Goal: Information Seeking & Learning: Learn about a topic

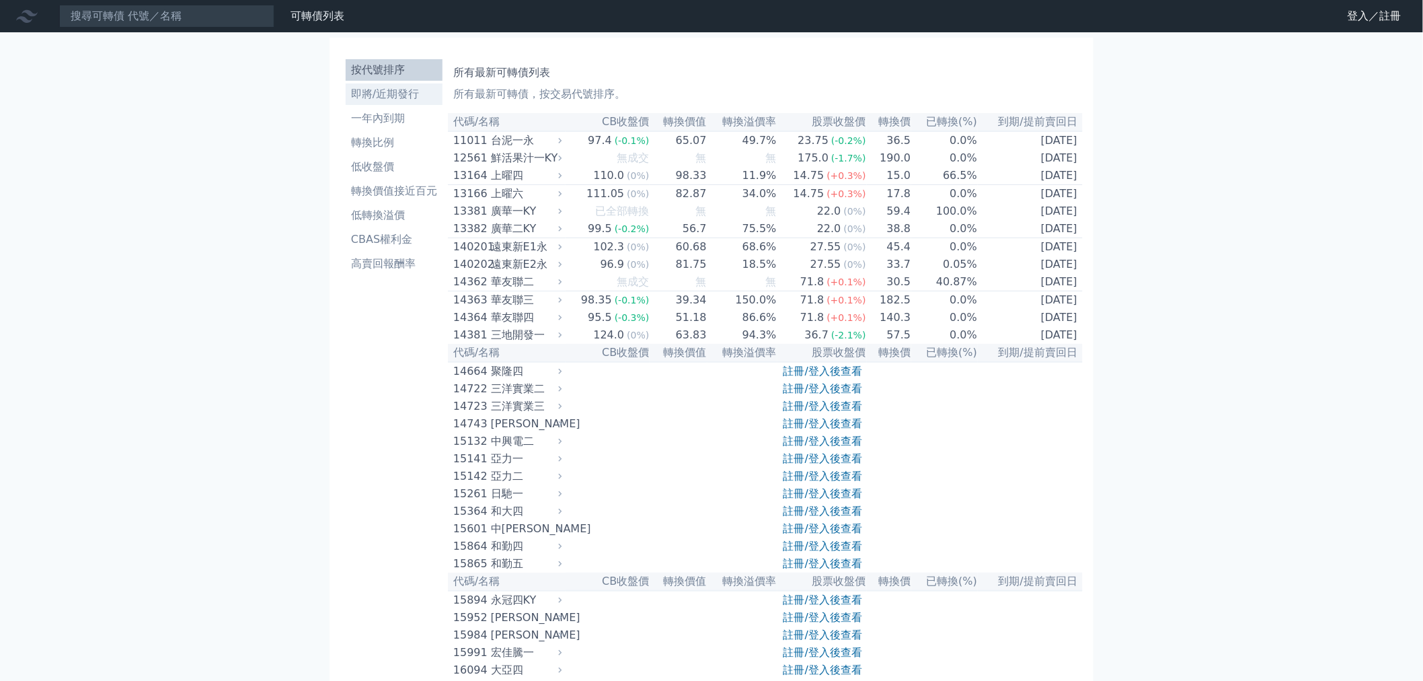
click at [361, 93] on li "即將/近期發行" at bounding box center [394, 94] width 97 height 16
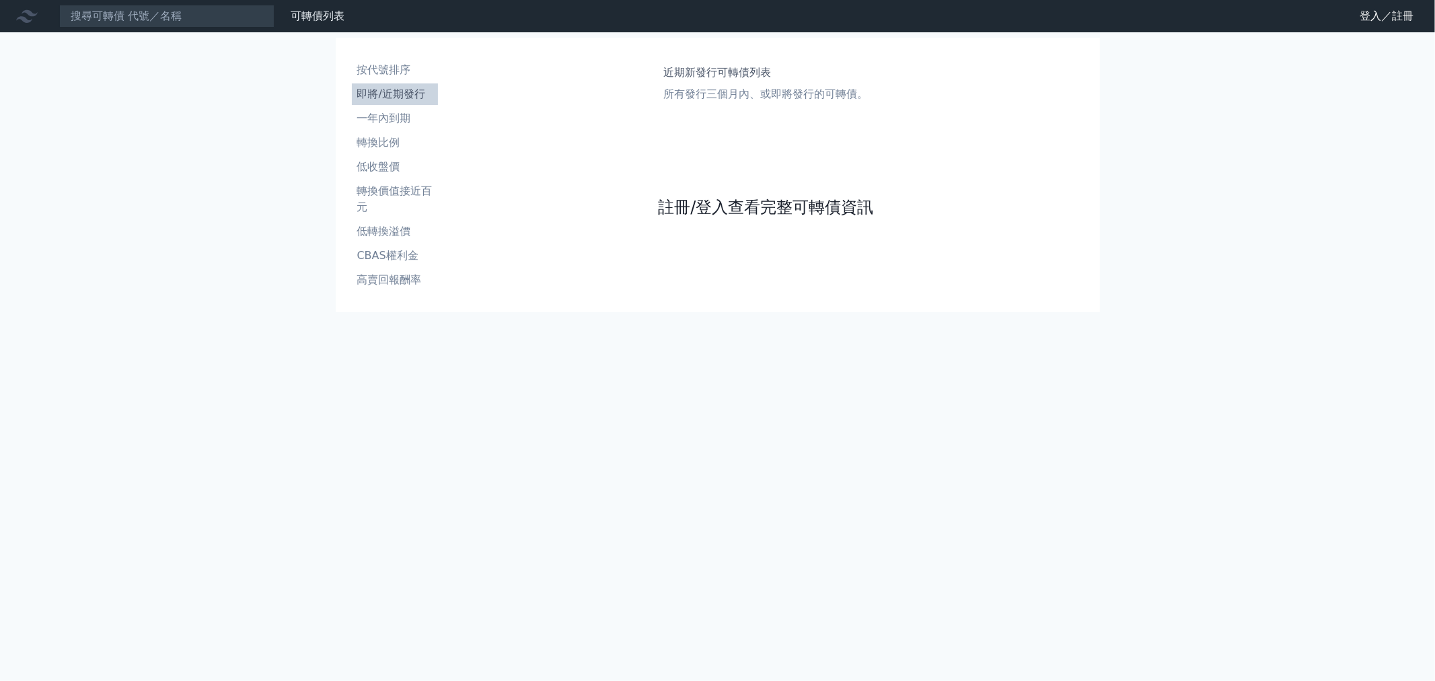
click at [676, 200] on link "註冊/登入查看完整可轉債資訊" at bounding box center [765, 207] width 215 height 22
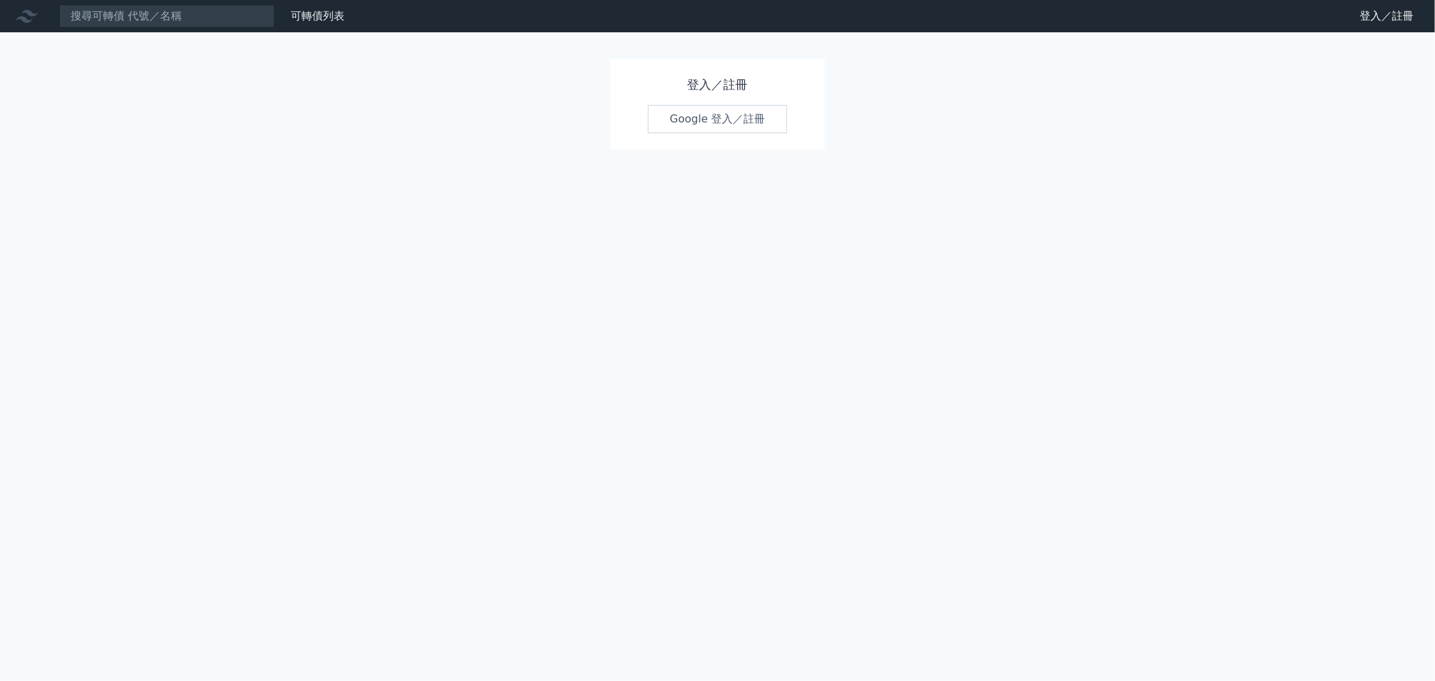
click at [681, 130] on link "Google 登入／註冊" at bounding box center [718, 119] width 140 height 28
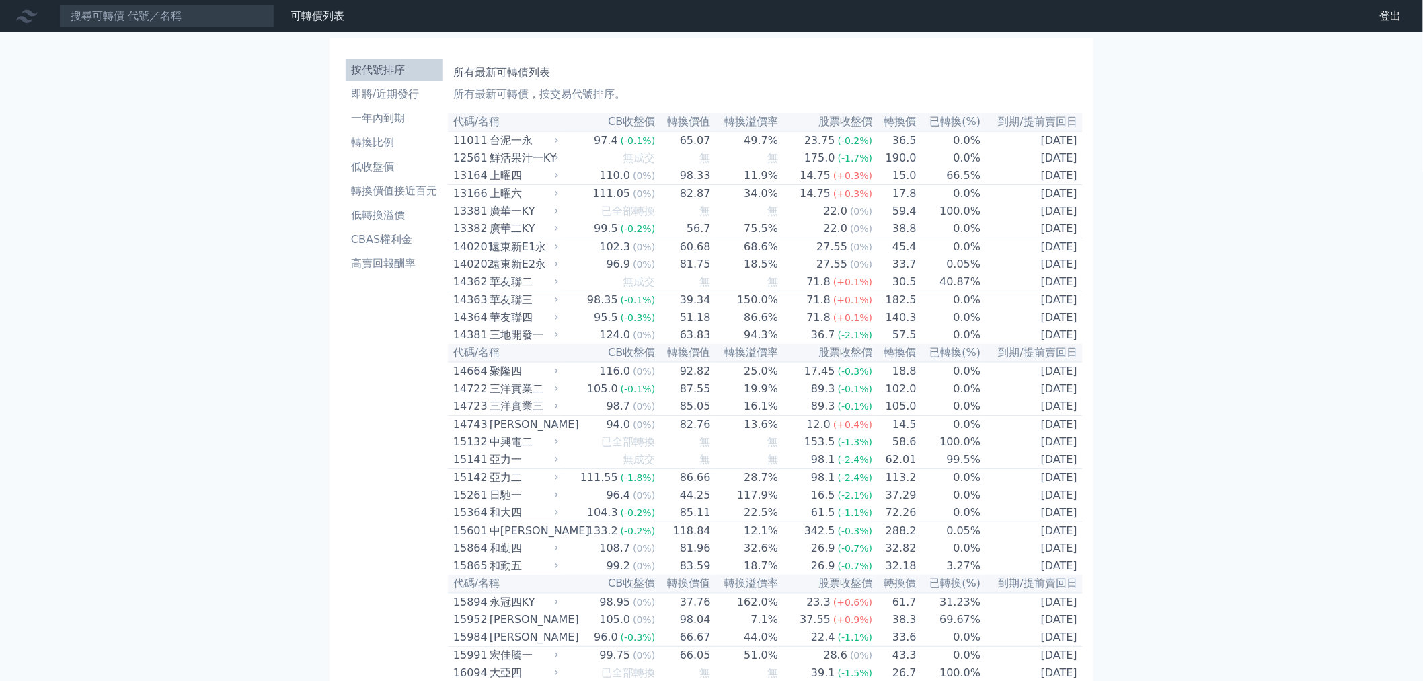
scroll to position [3176, 0]
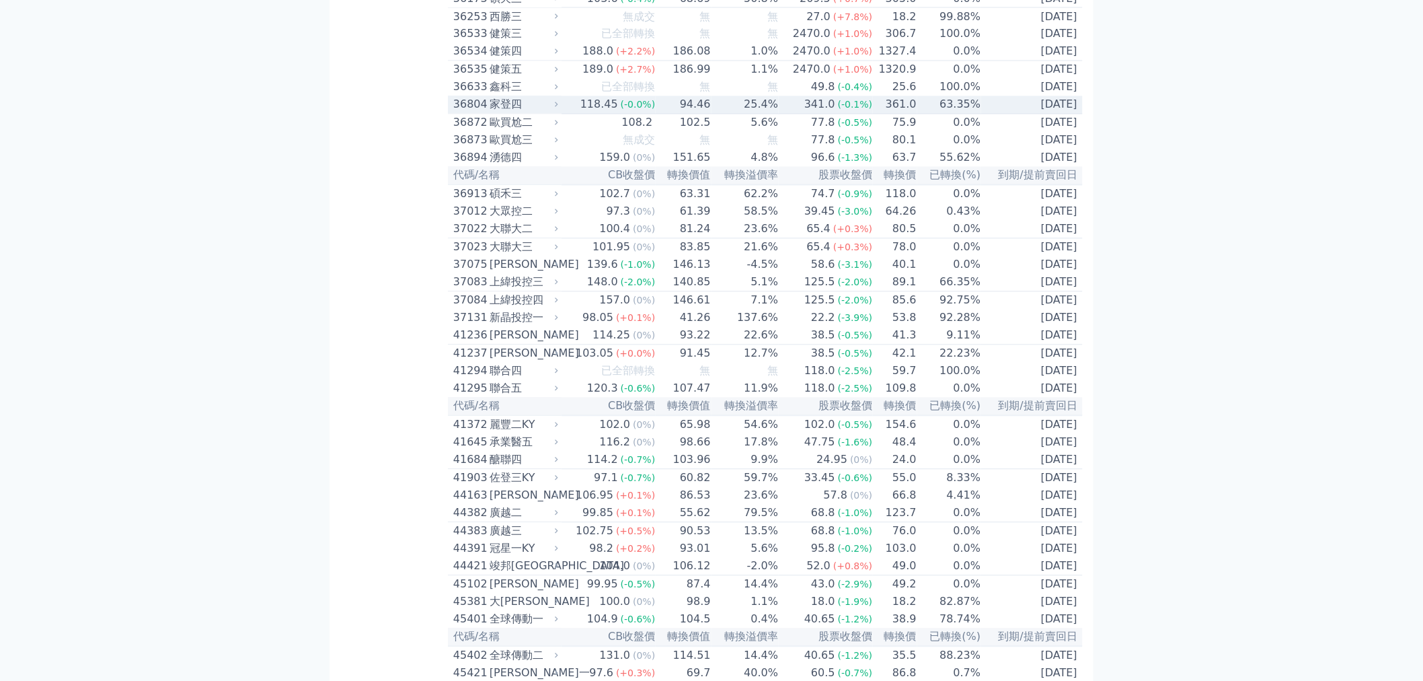
click at [553, 113] on div "家登四" at bounding box center [523, 105] width 66 height 16
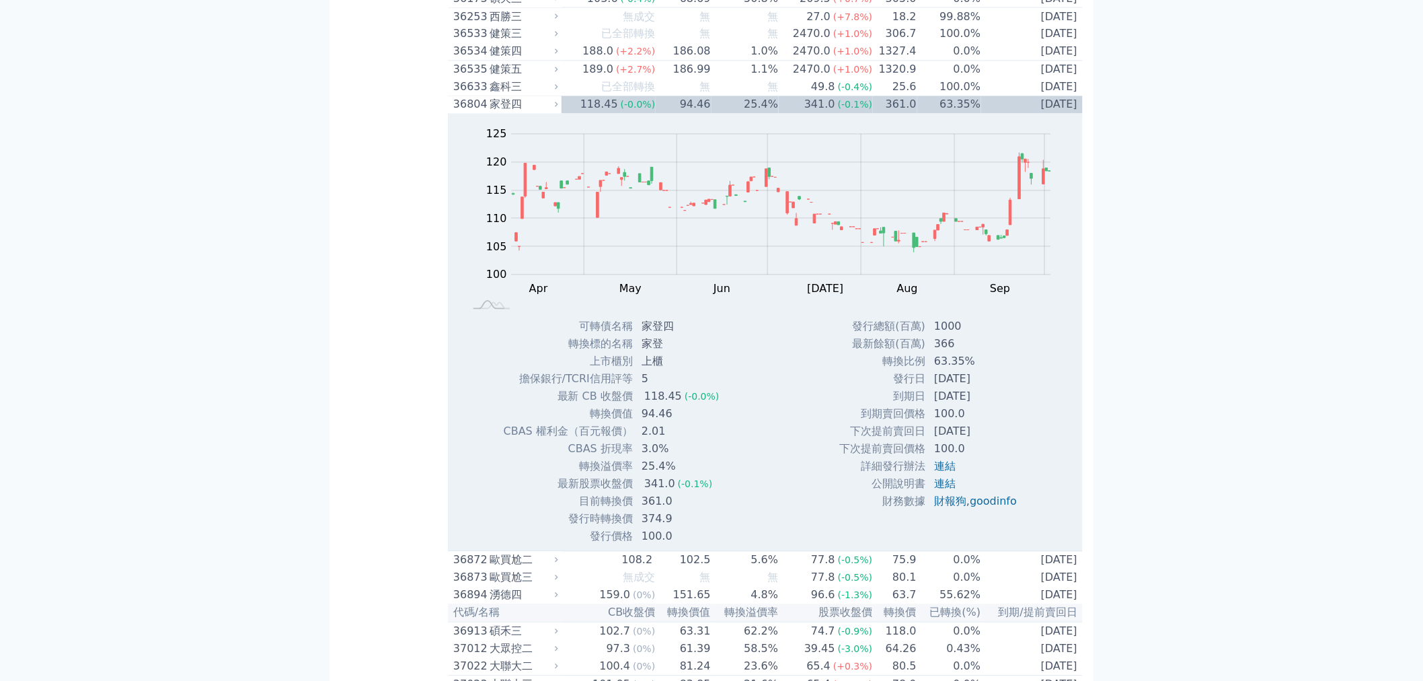
scroll to position [3251, 0]
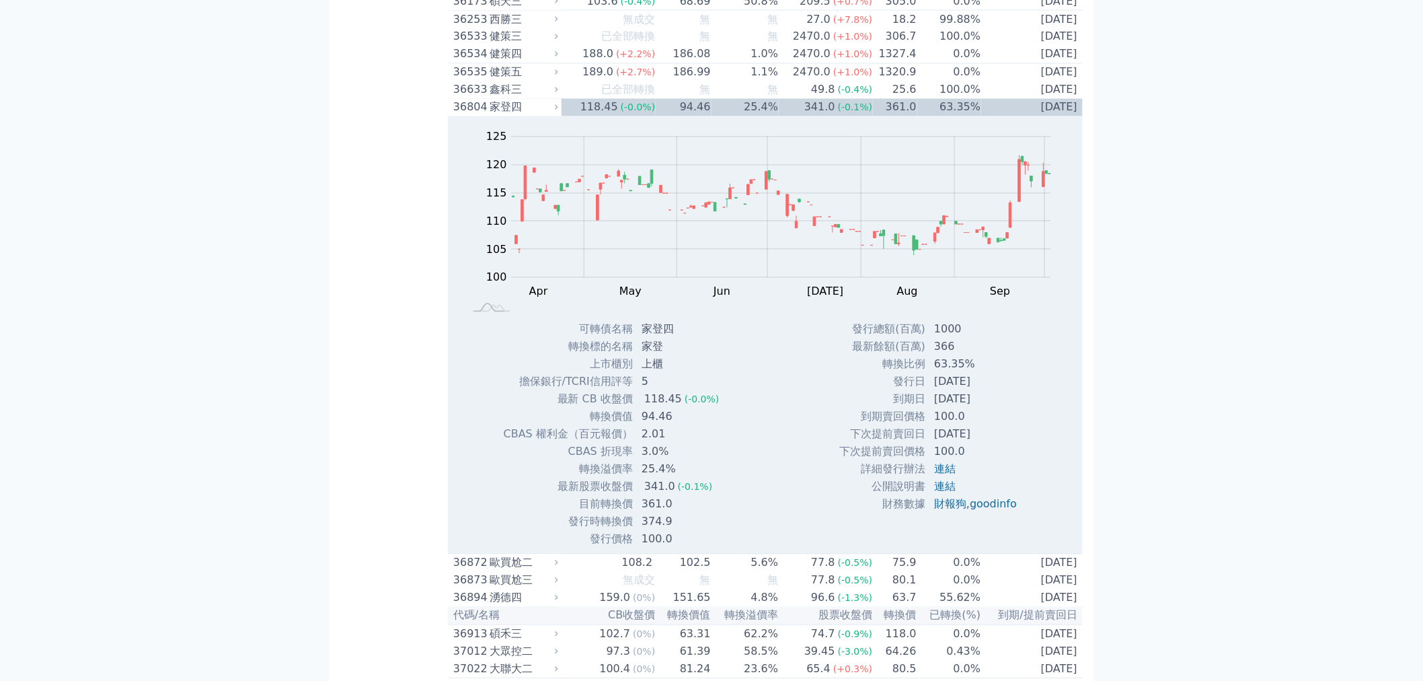
scroll to position [3102, 0]
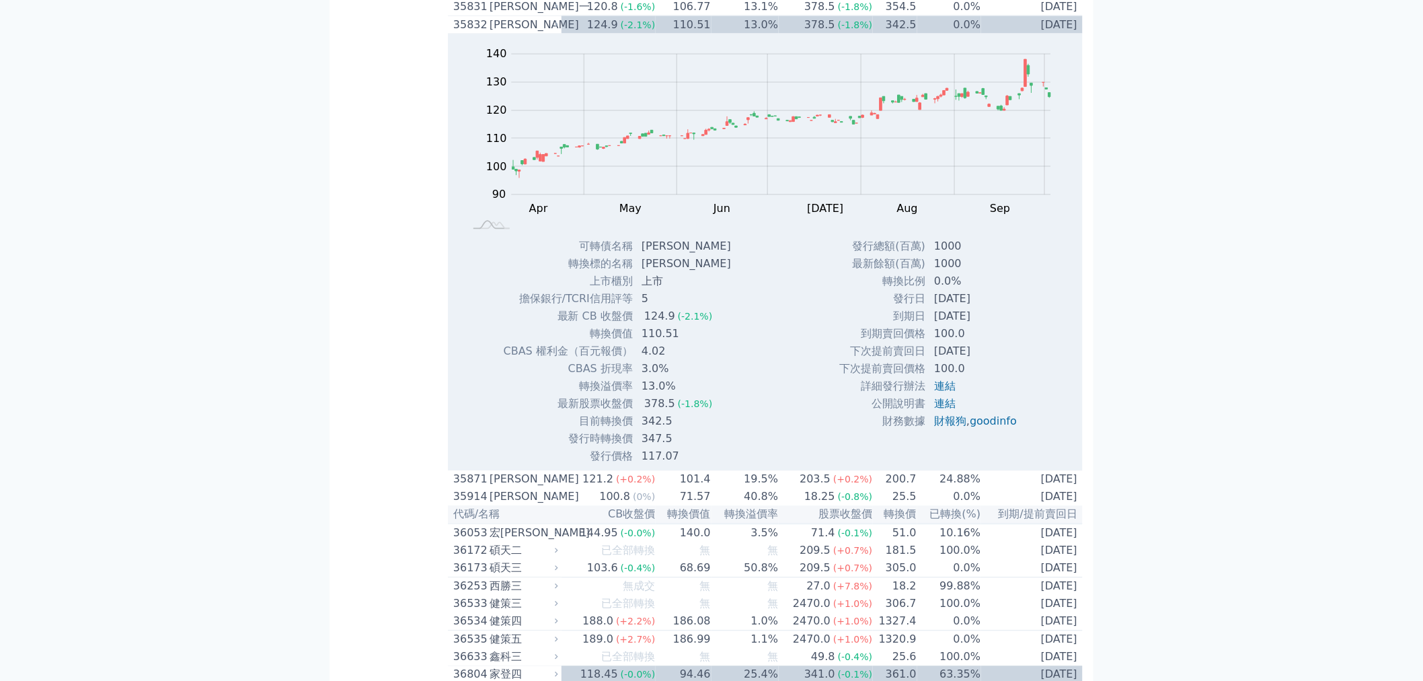
scroll to position [3027, 0]
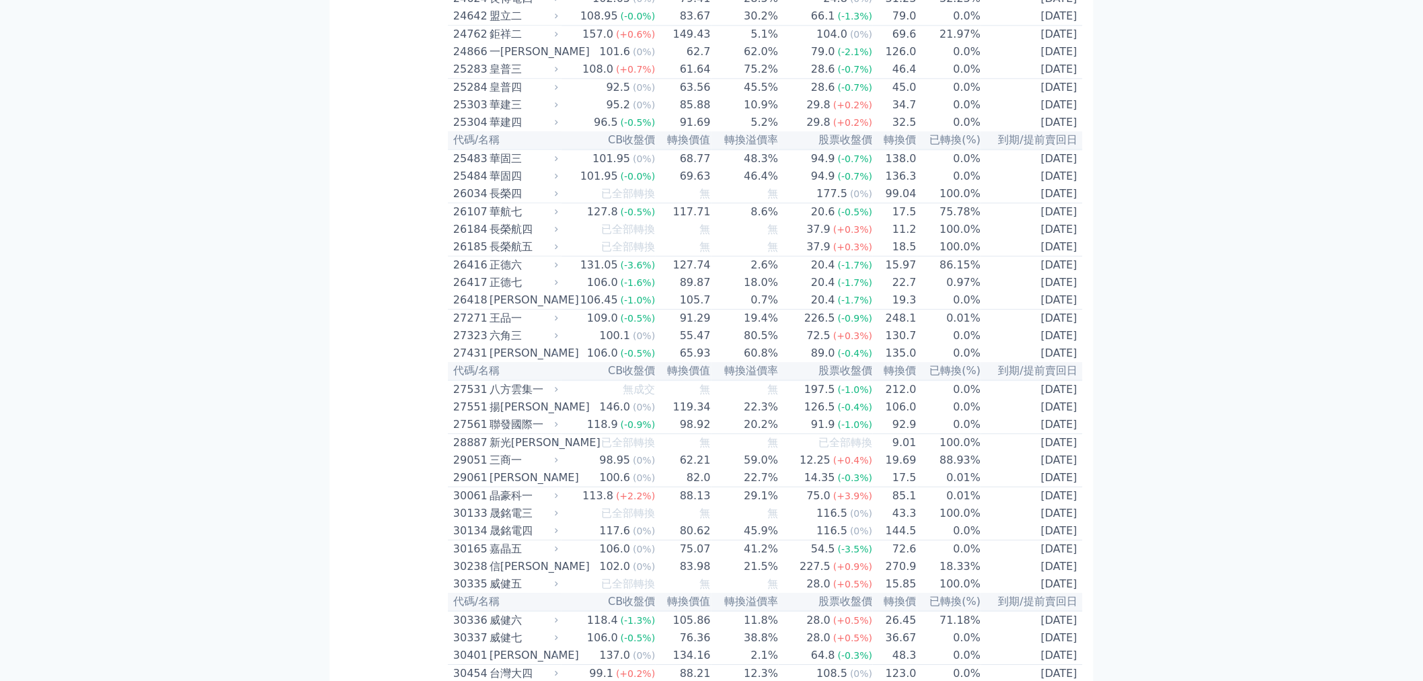
scroll to position [0, 0]
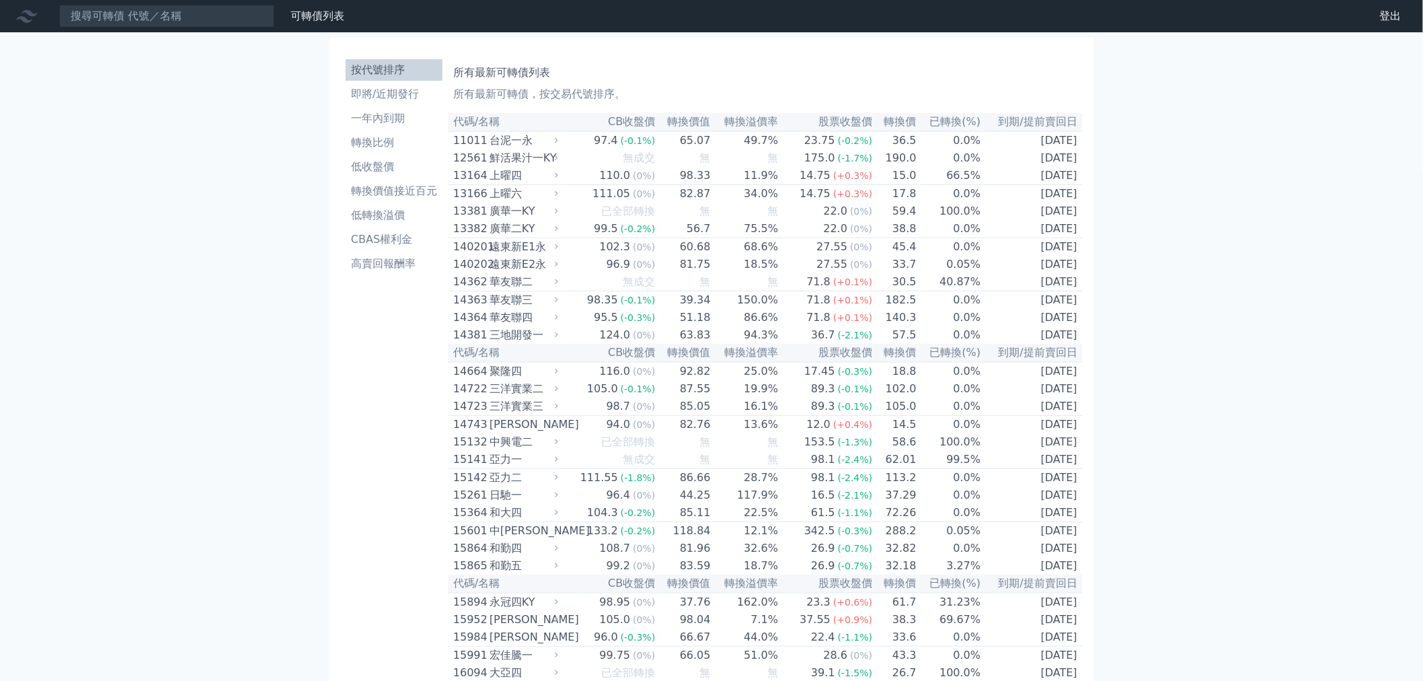
drag, startPoint x: 324, startPoint y: 599, endPoint x: 272, endPoint y: 311, distance: 292.6
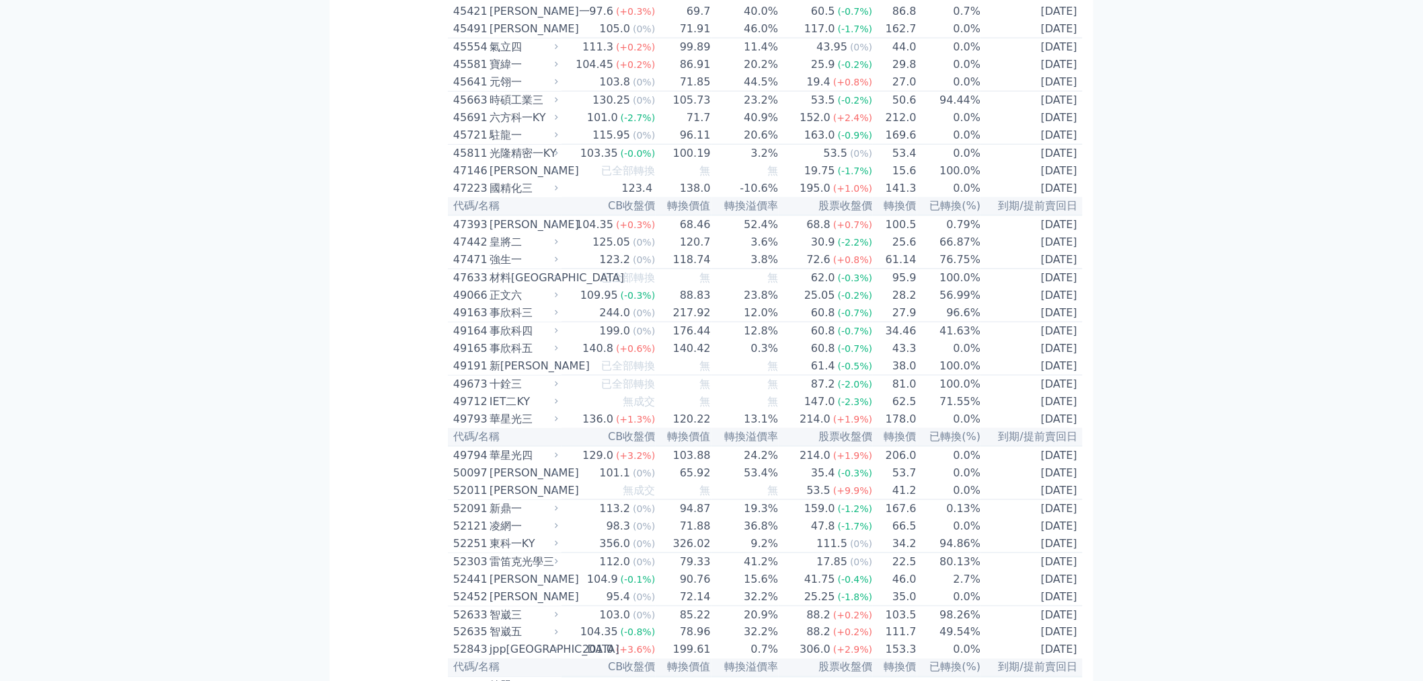
drag, startPoint x: 272, startPoint y: 311, endPoint x: 305, endPoint y: 600, distance: 291.2
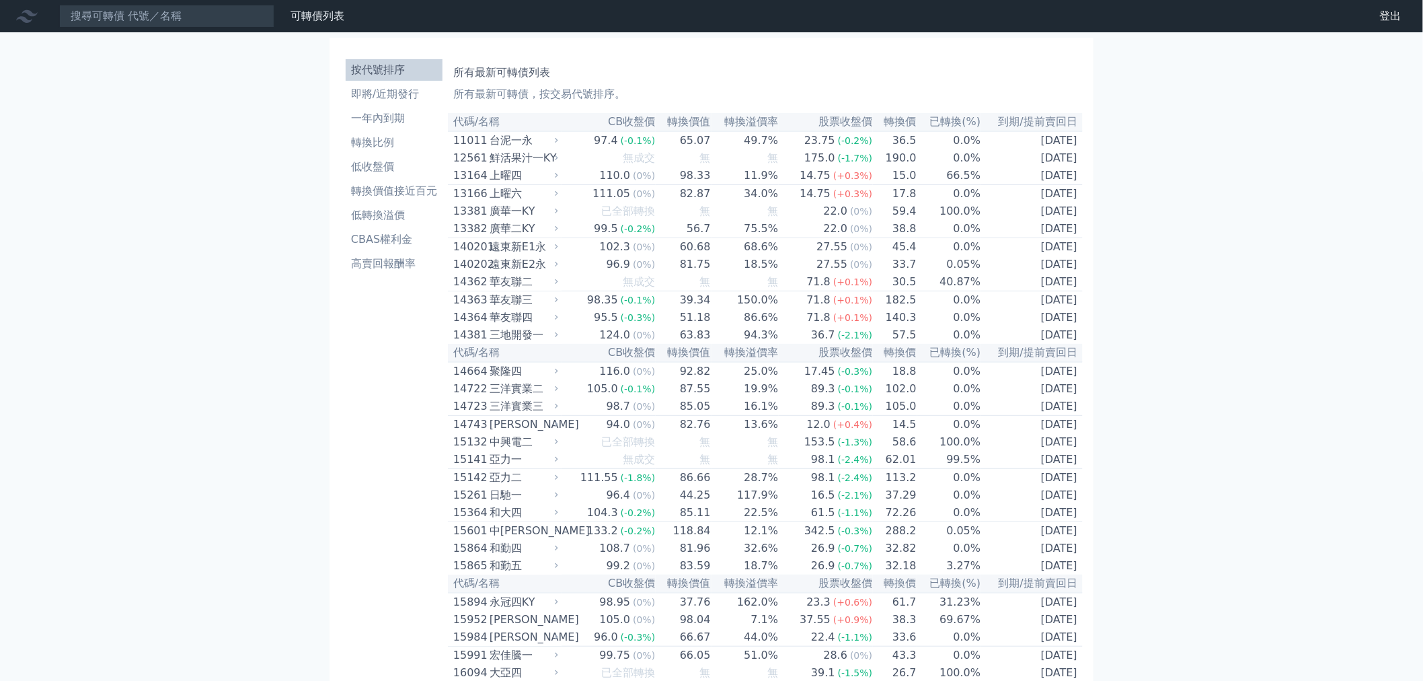
drag, startPoint x: 237, startPoint y: 338, endPoint x: 214, endPoint y: 170, distance: 170.4
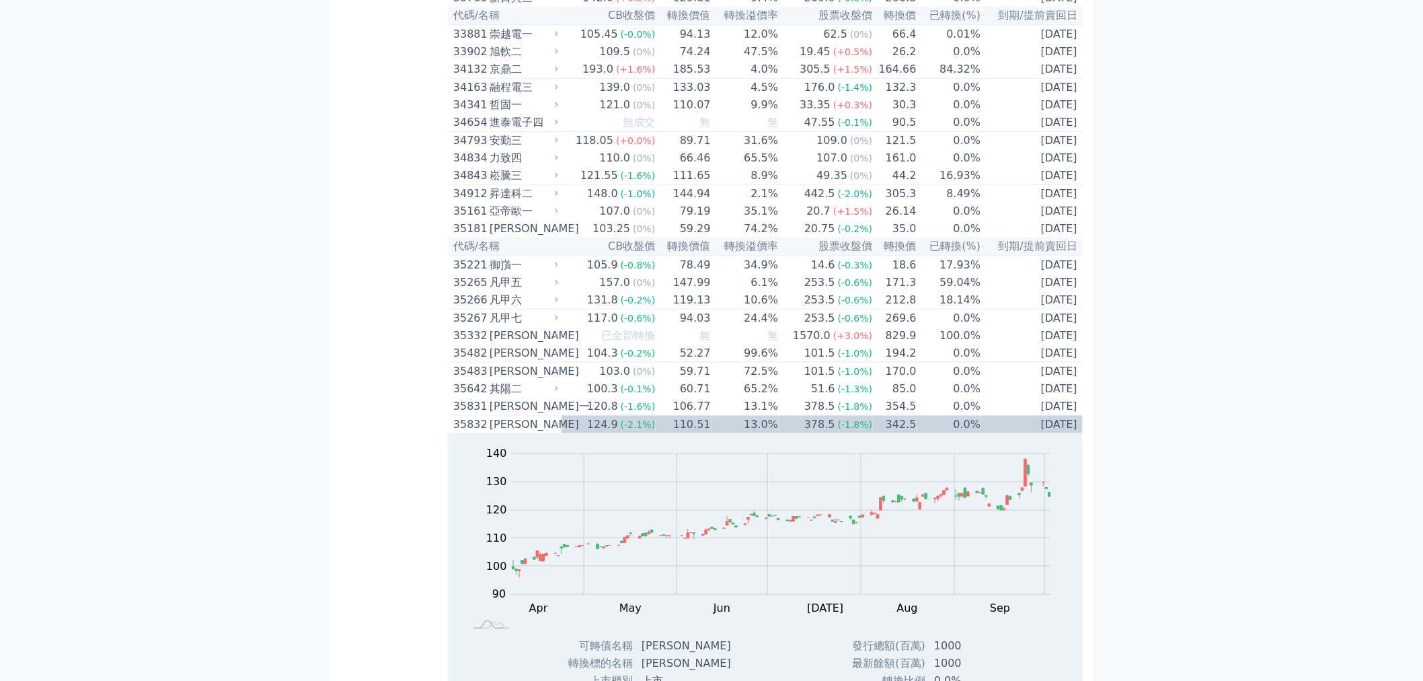
scroll to position [2554, 0]
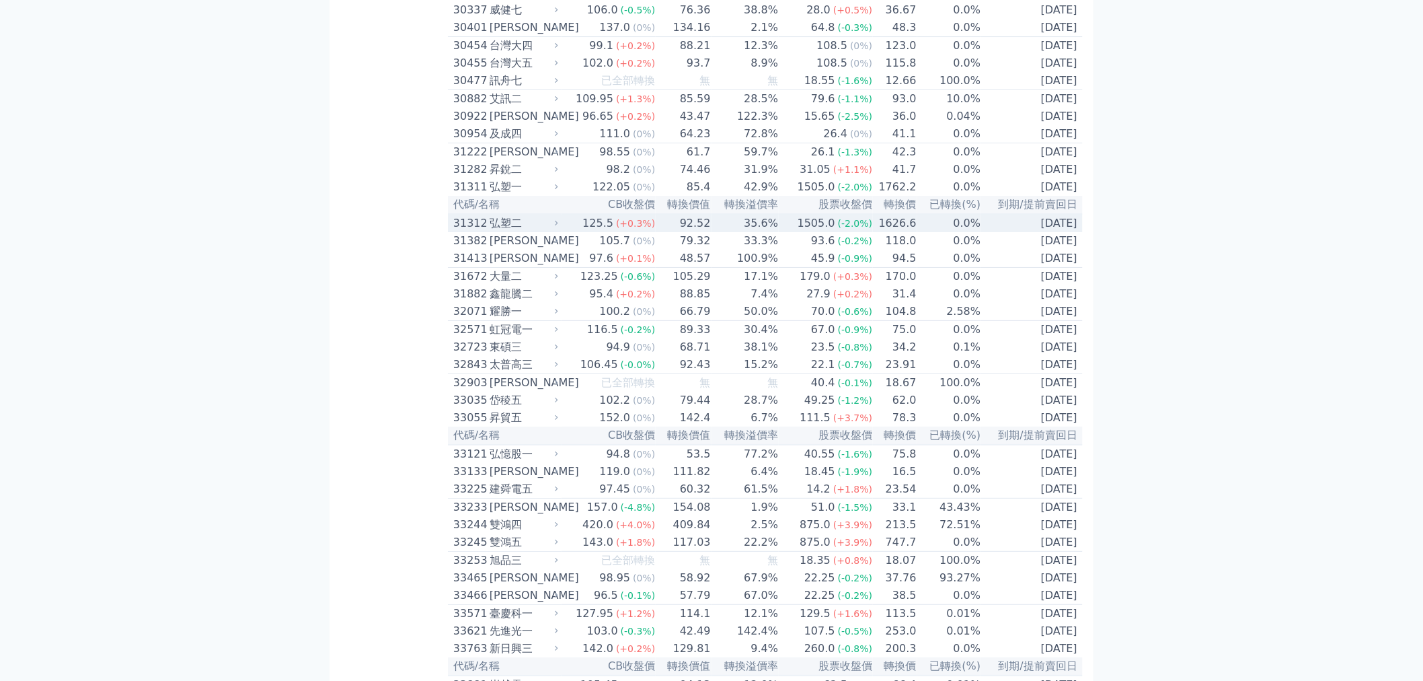
click at [453, 231] on div "31312" at bounding box center [469, 223] width 33 height 16
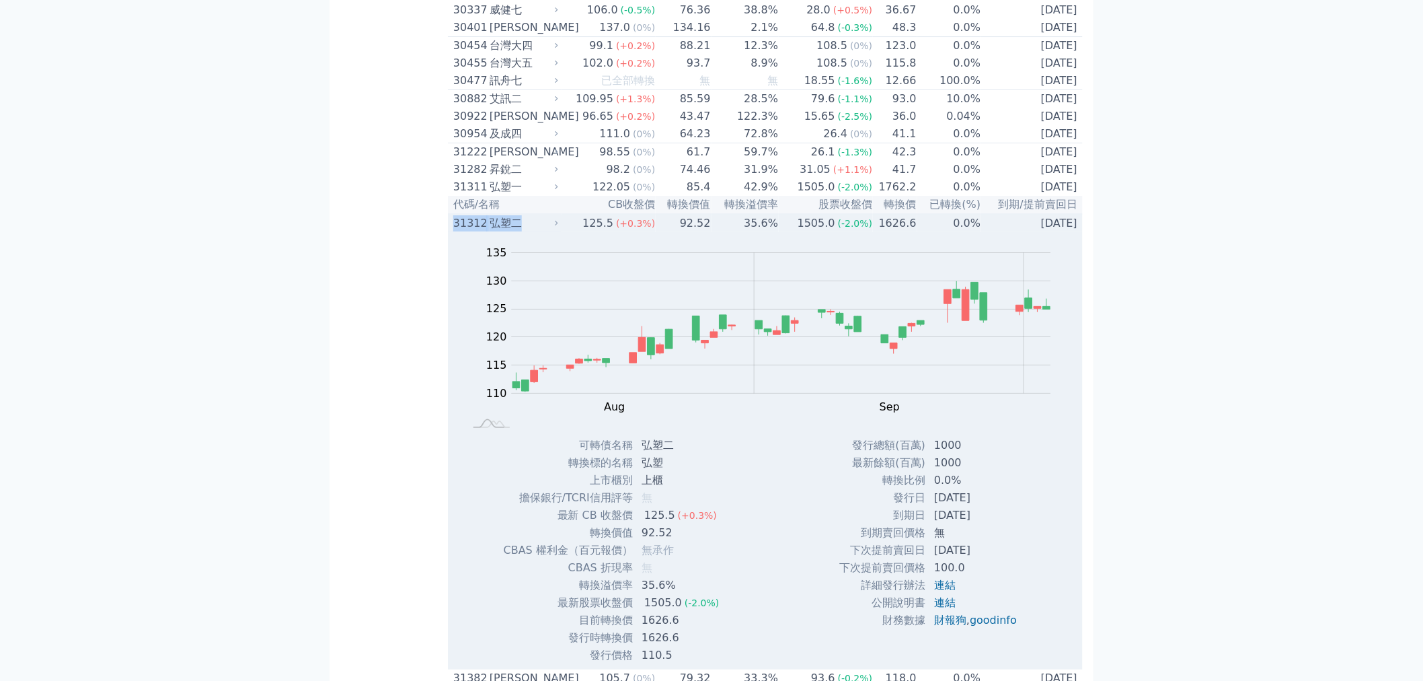
drag, startPoint x: 530, startPoint y: 378, endPoint x: 455, endPoint y: 379, distance: 74.7
click at [455, 231] on div "31312 弘塑二" at bounding box center [502, 223] width 99 height 16
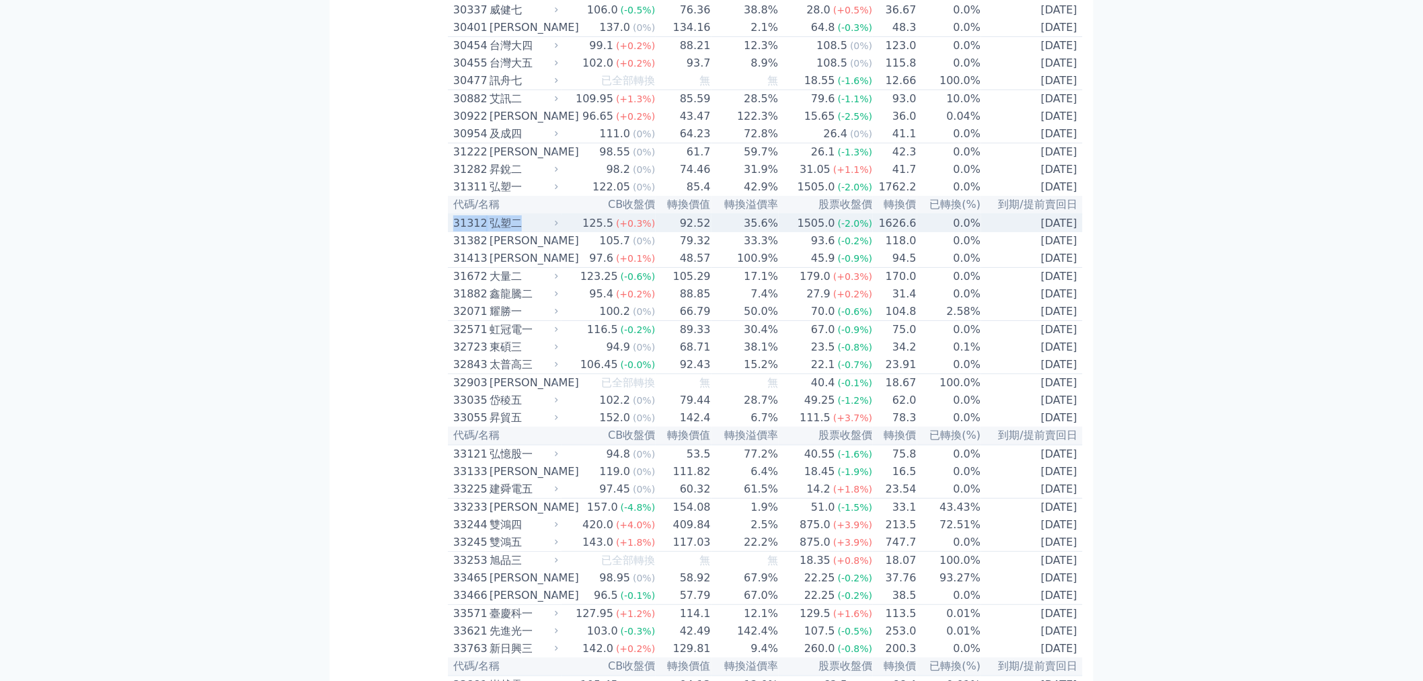
click at [455, 231] on div "31312" at bounding box center [469, 223] width 33 height 16
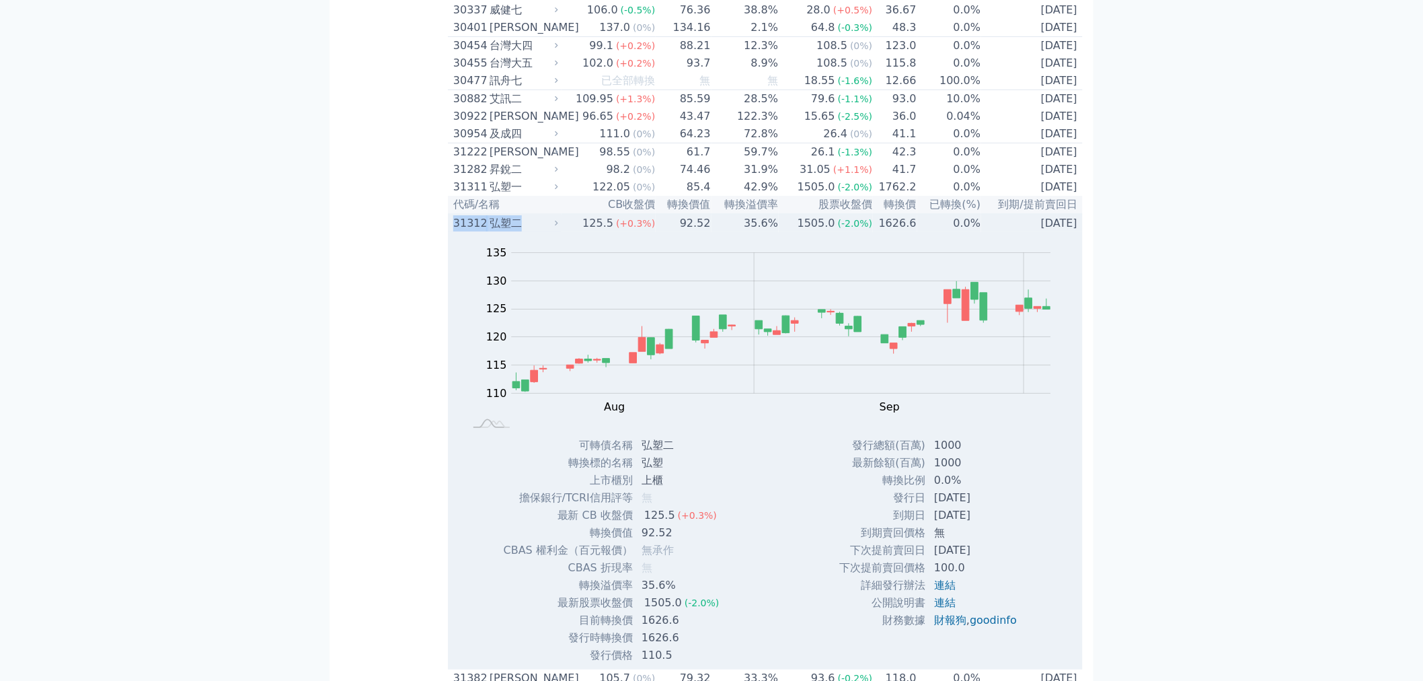
copy div "31312 弘塑二"
drag, startPoint x: 447, startPoint y: 381, endPoint x: 533, endPoint y: 375, distance: 85.6
click at [533, 232] on td "31312 弘塑二" at bounding box center [505, 223] width 114 height 18
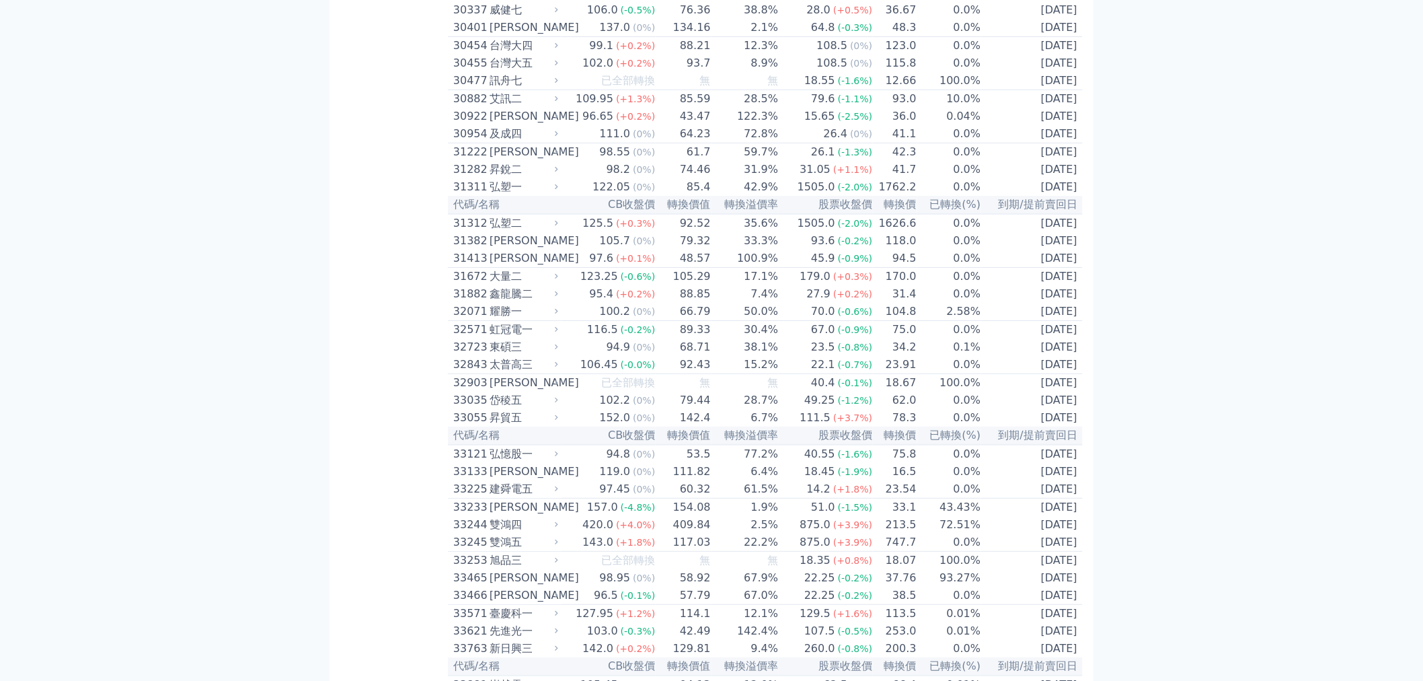
drag, startPoint x: 373, startPoint y: 456, endPoint x: 379, endPoint y: 437, distance: 19.8
click at [464, 231] on div "31312" at bounding box center [469, 223] width 33 height 16
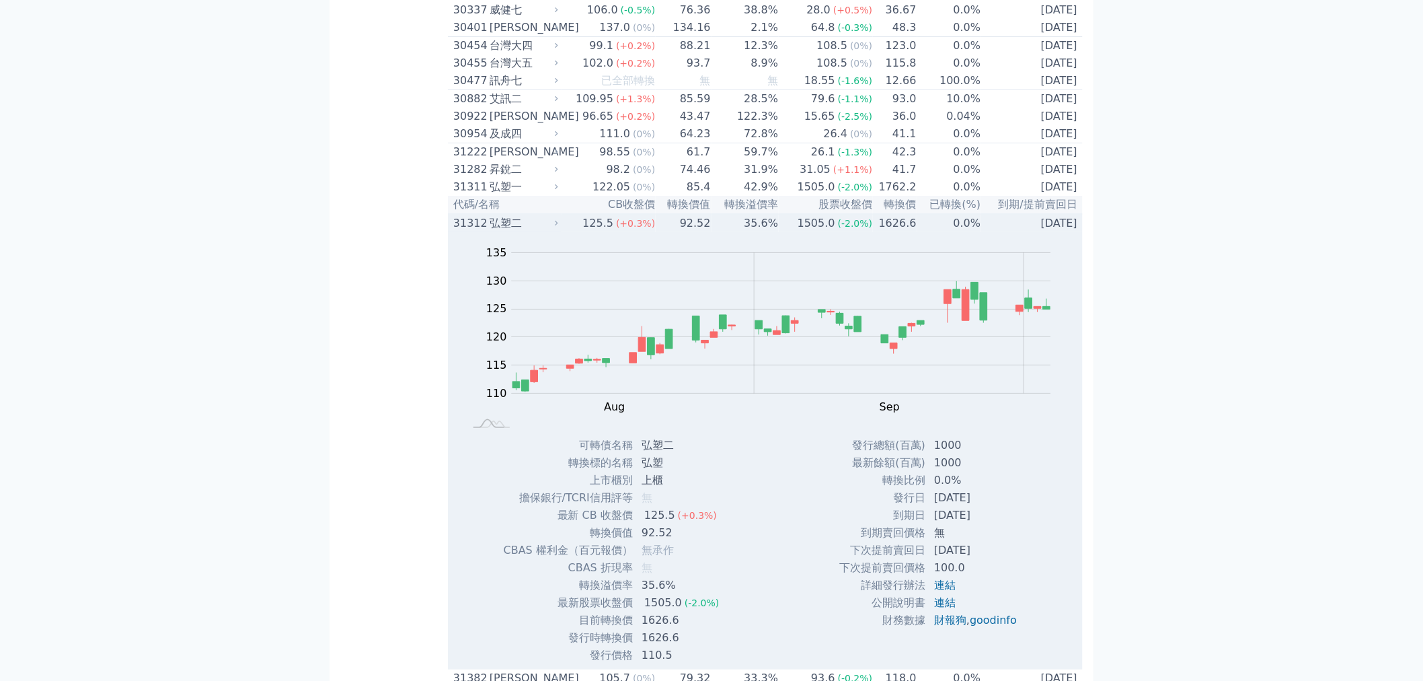
click at [484, 231] on div "31312" at bounding box center [469, 223] width 33 height 16
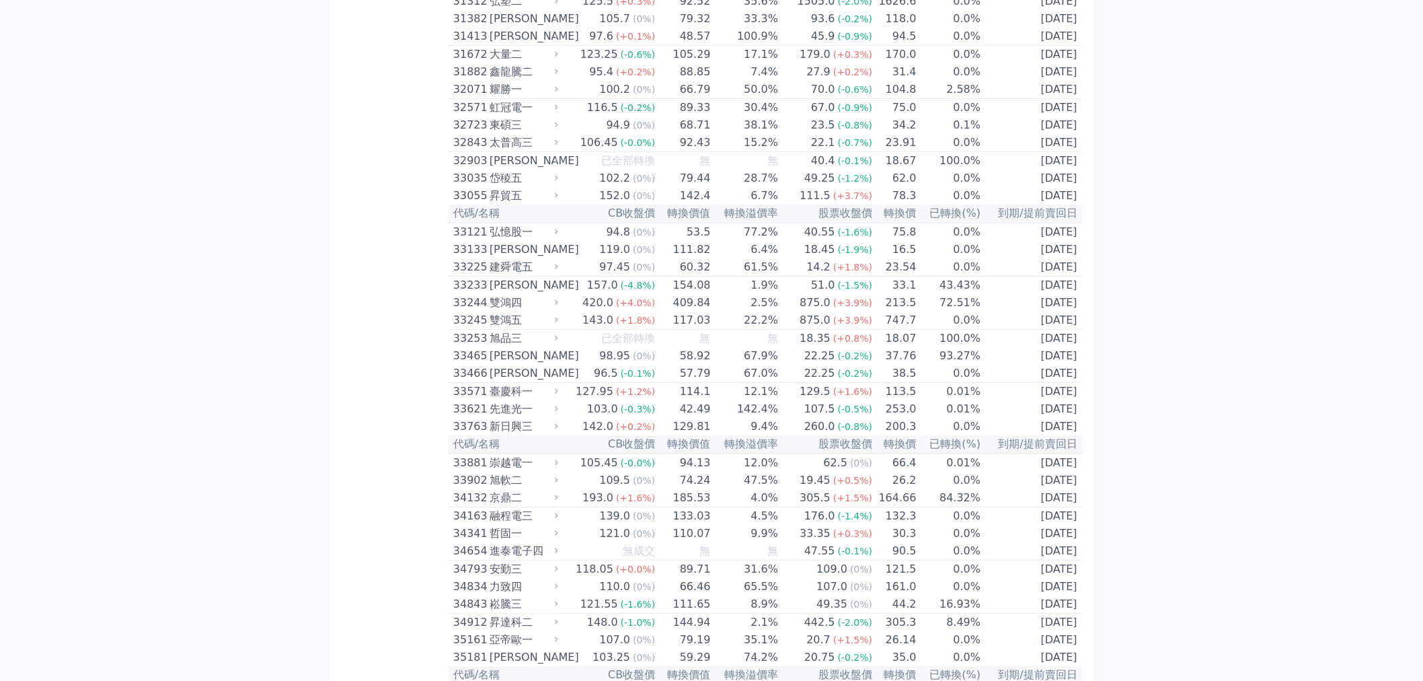
scroll to position [2068, 0]
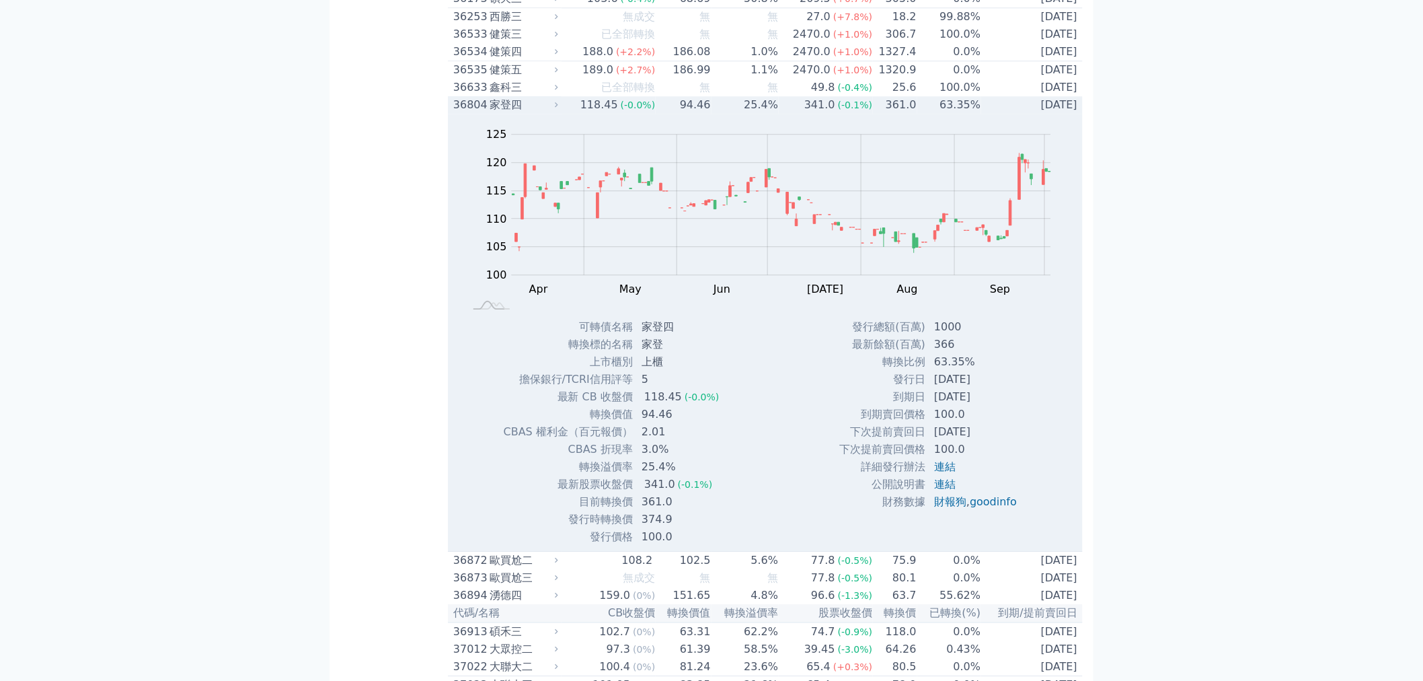
click at [846, 110] on span "(-0.1%)" at bounding box center [855, 105] width 35 height 11
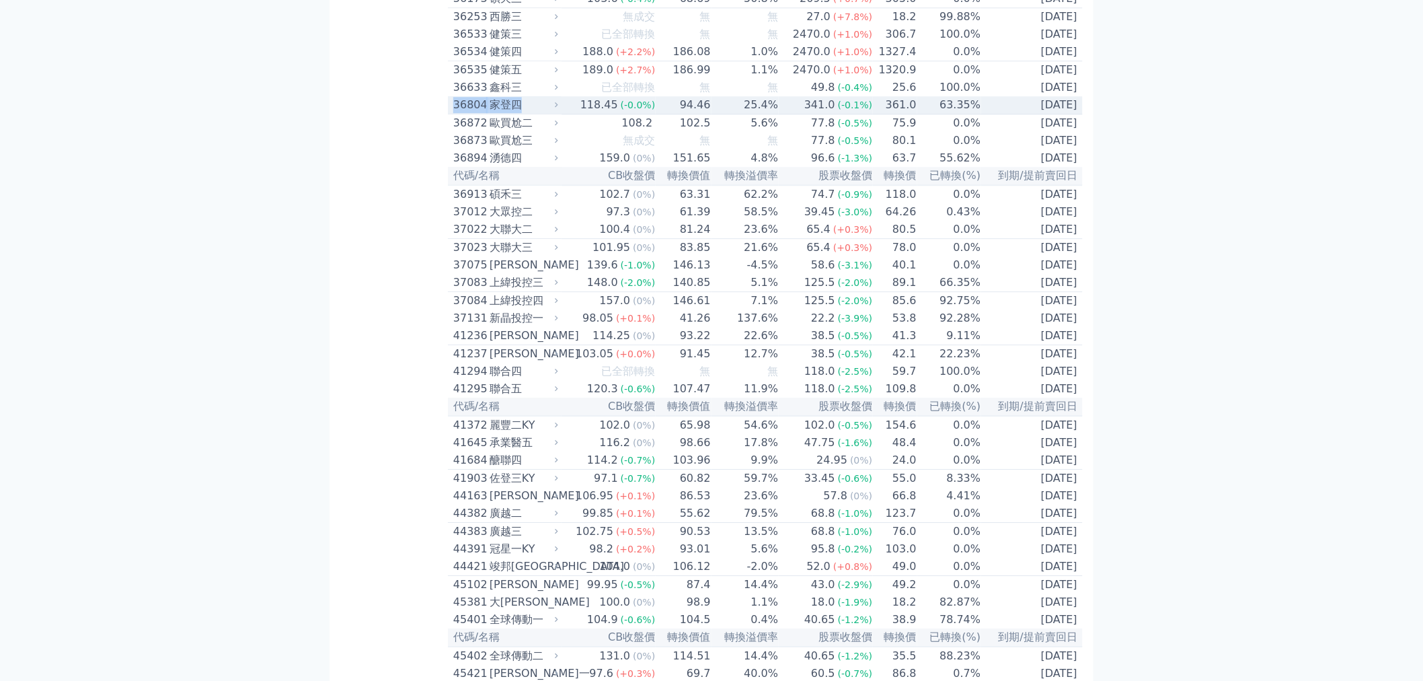
drag, startPoint x: 548, startPoint y: 335, endPoint x: 449, endPoint y: 338, distance: 98.9
click at [449, 114] on td "36804 家登四" at bounding box center [505, 105] width 114 height 18
copy div "36804 家登四"
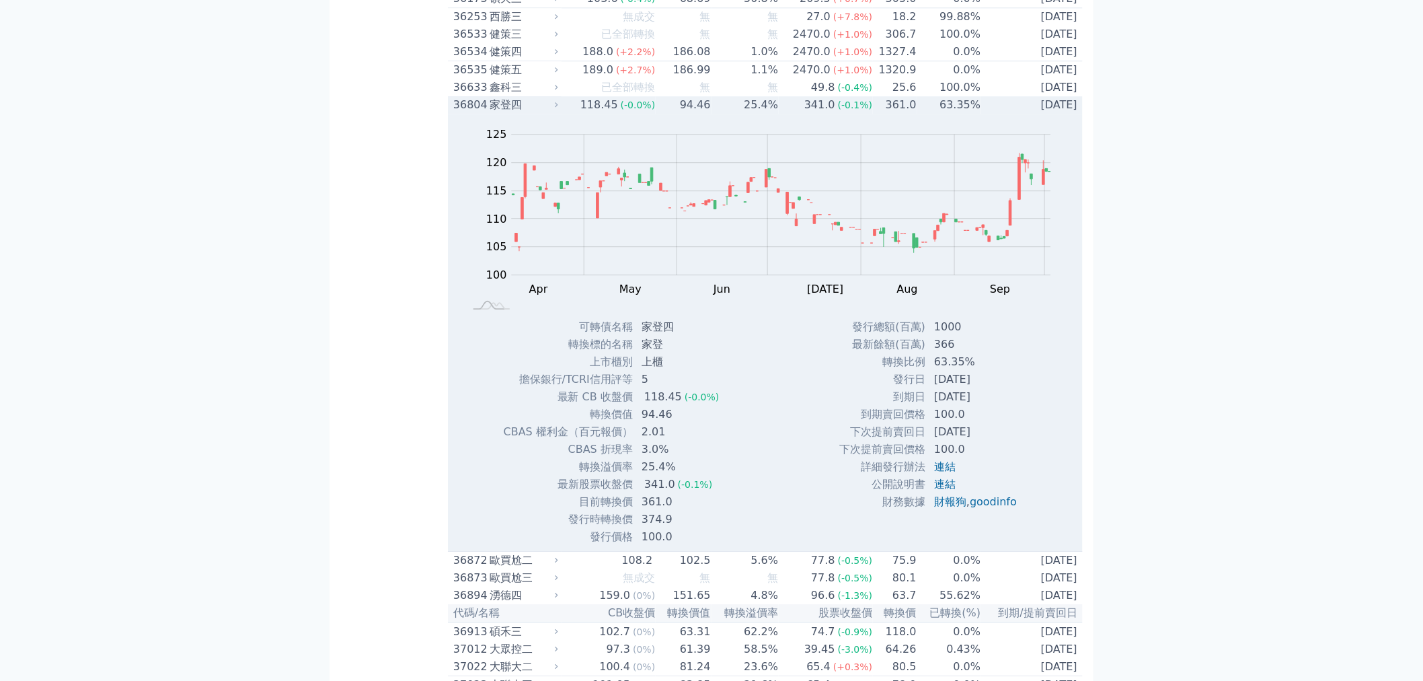
click at [514, 113] on div "家登四" at bounding box center [523, 105] width 66 height 16
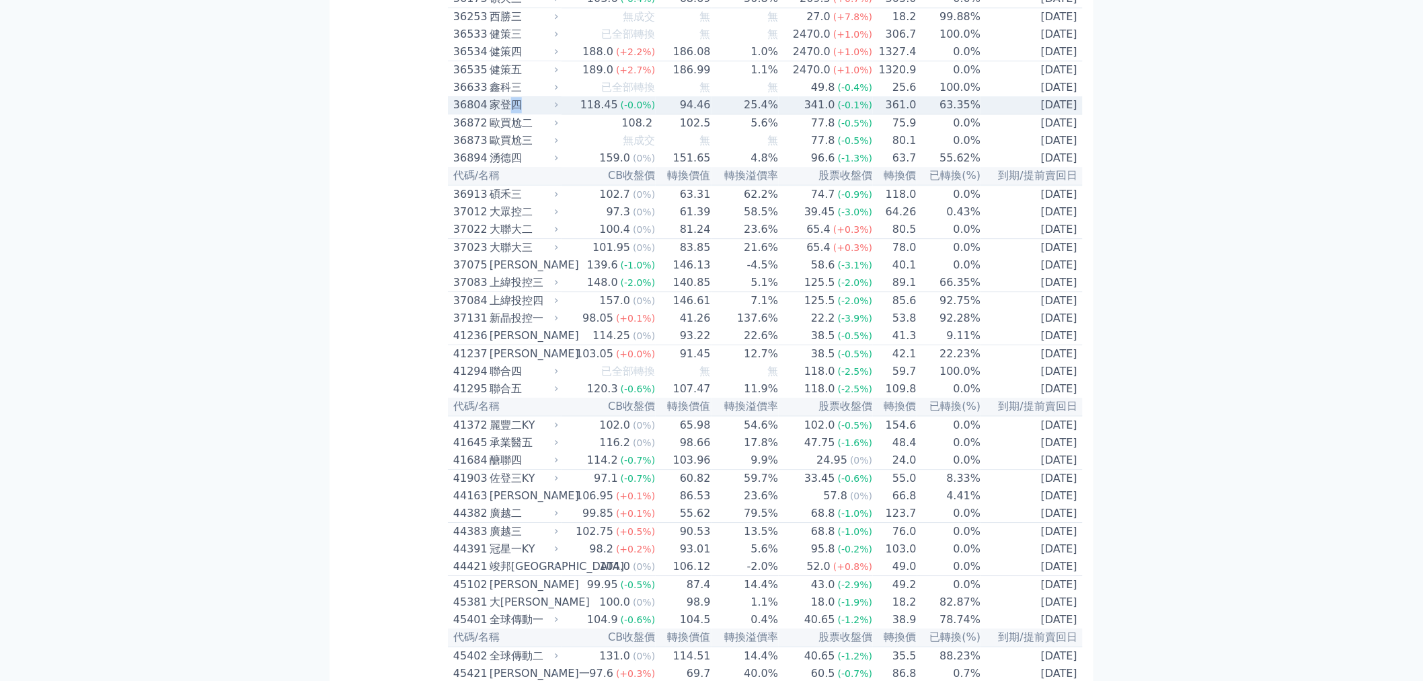
click at [514, 113] on div "家登四" at bounding box center [523, 105] width 66 height 16
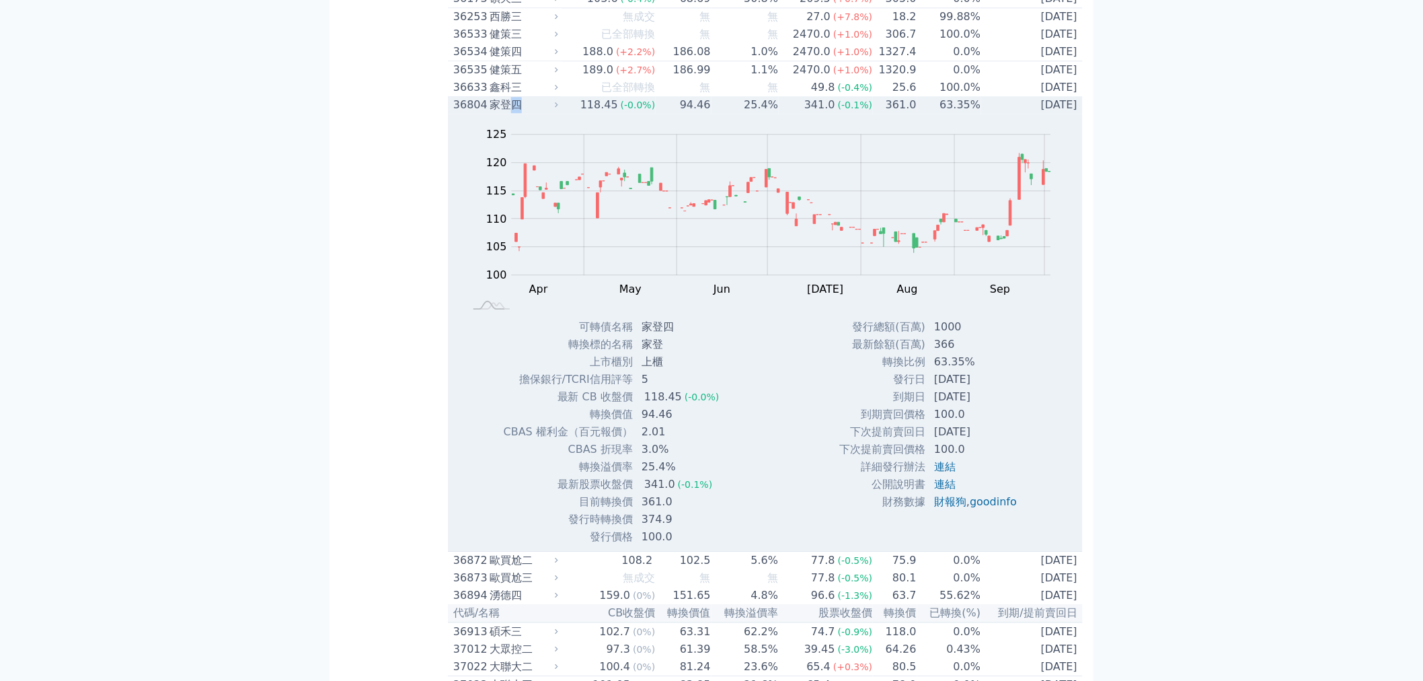
click at [514, 113] on div "家登四" at bounding box center [523, 105] width 66 height 16
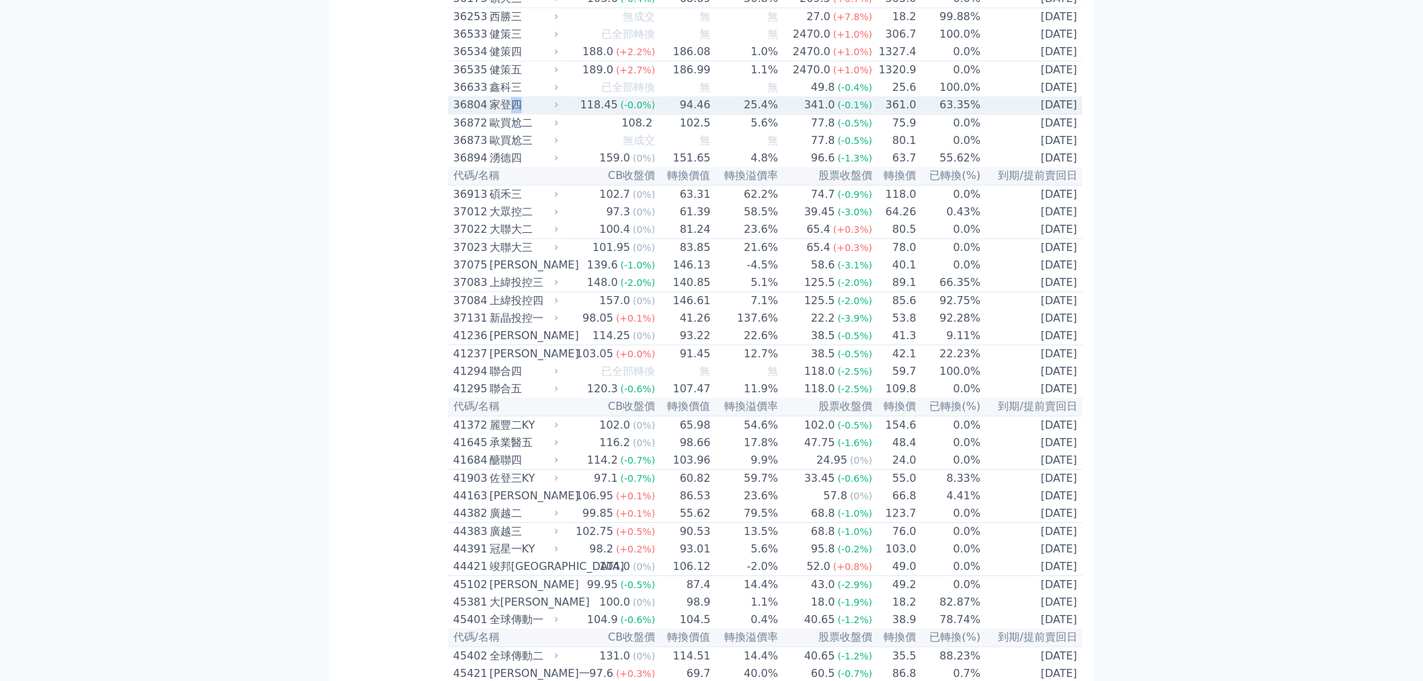
click at [514, 113] on div "家登四" at bounding box center [523, 105] width 66 height 16
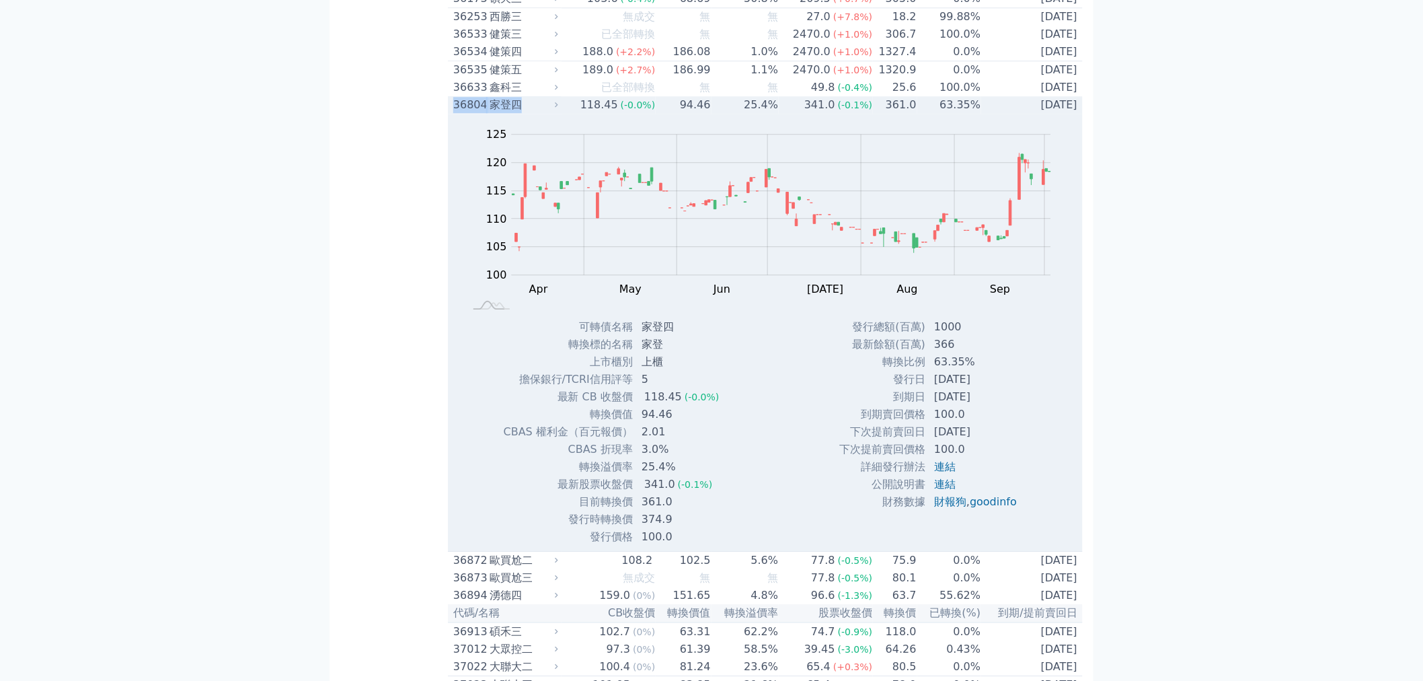
click at [514, 113] on div "家登四" at bounding box center [523, 105] width 66 height 16
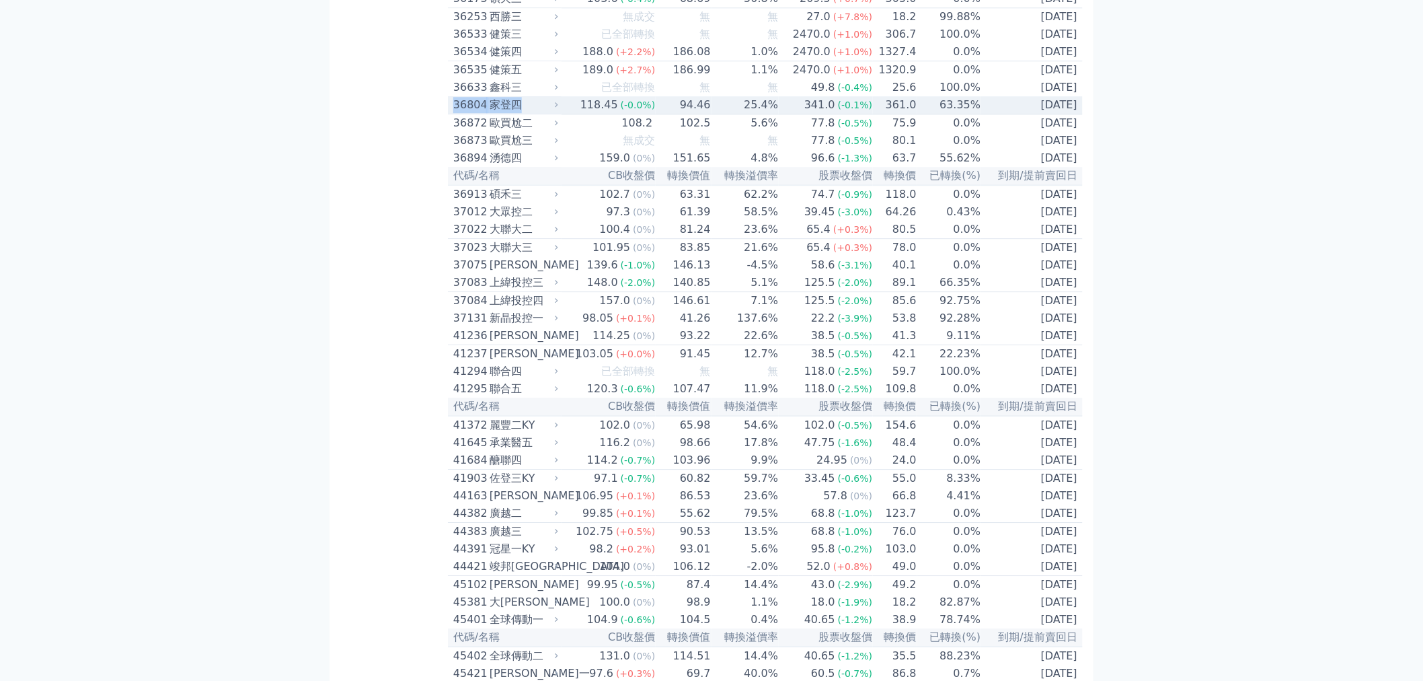
click at [514, 113] on div "家登四" at bounding box center [523, 105] width 66 height 16
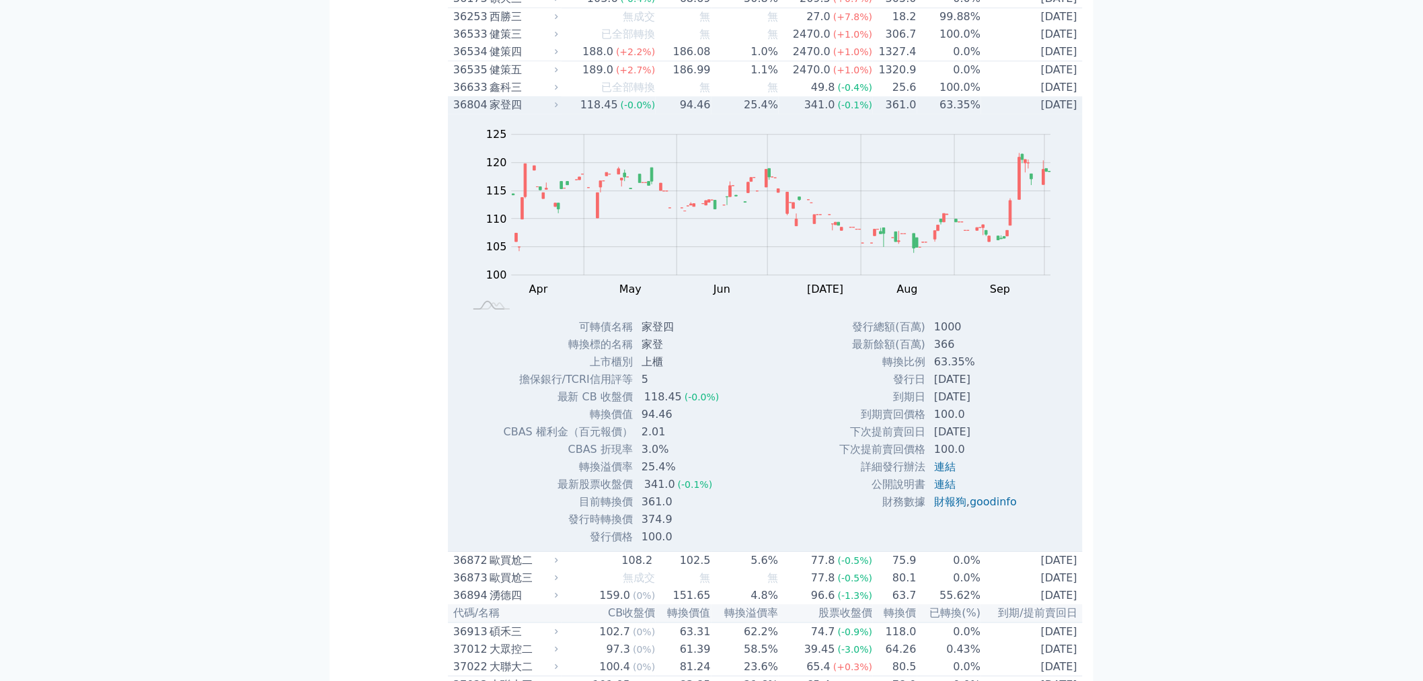
click at [459, 113] on div "36804" at bounding box center [469, 105] width 33 height 16
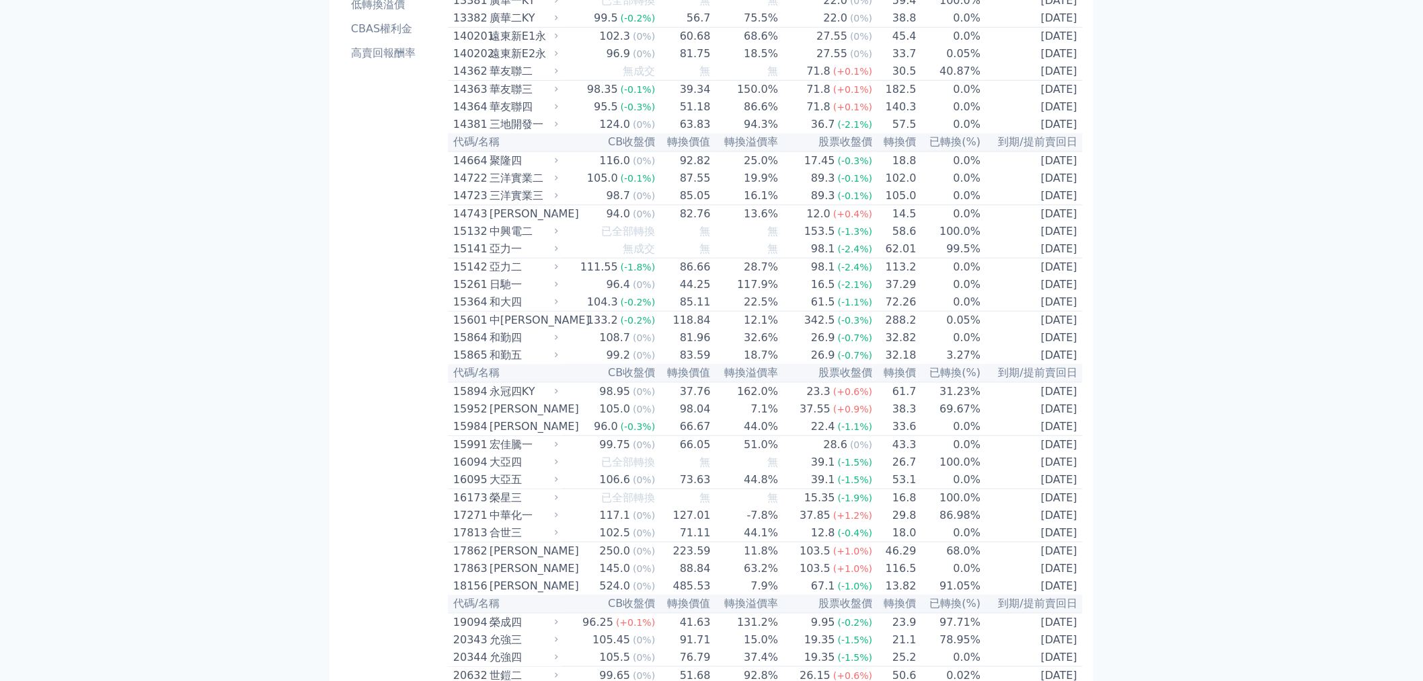
scroll to position [0, 0]
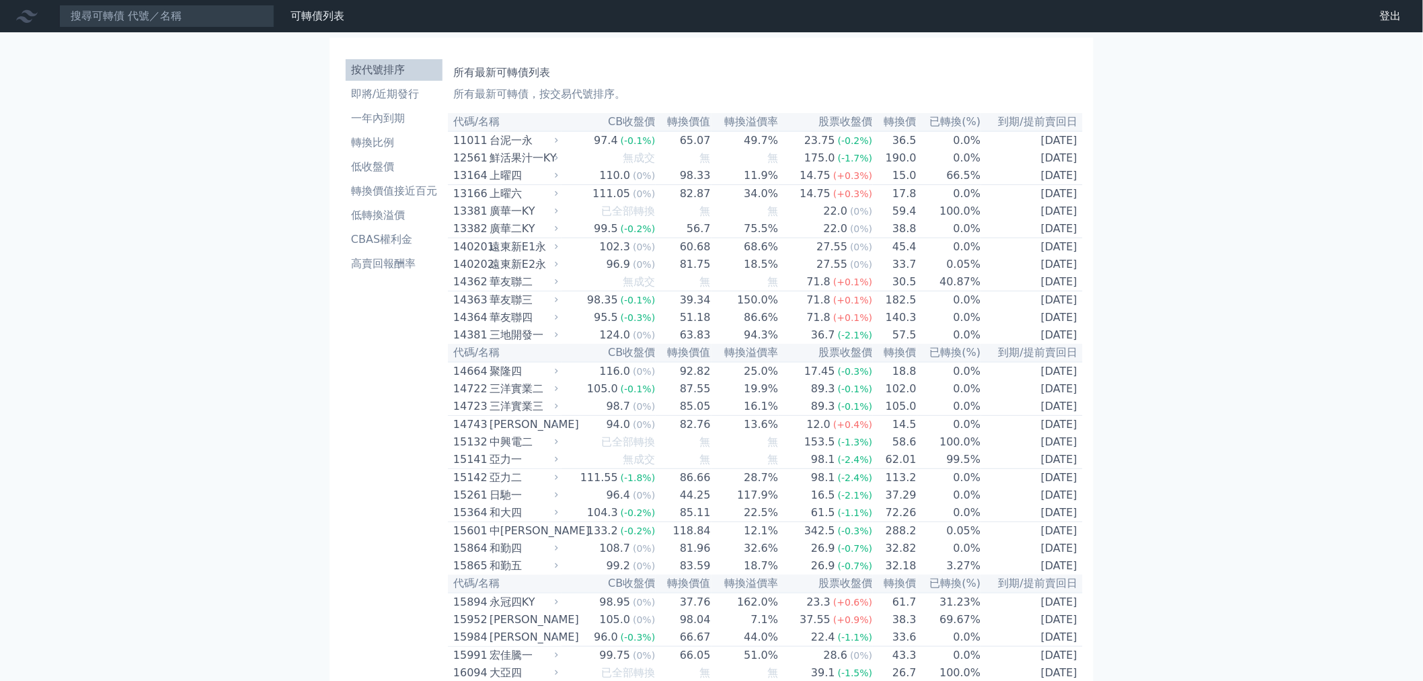
drag, startPoint x: 196, startPoint y: 373, endPoint x: 151, endPoint y: 62, distance: 314.8
click at [209, 21] on input at bounding box center [166, 16] width 215 height 23
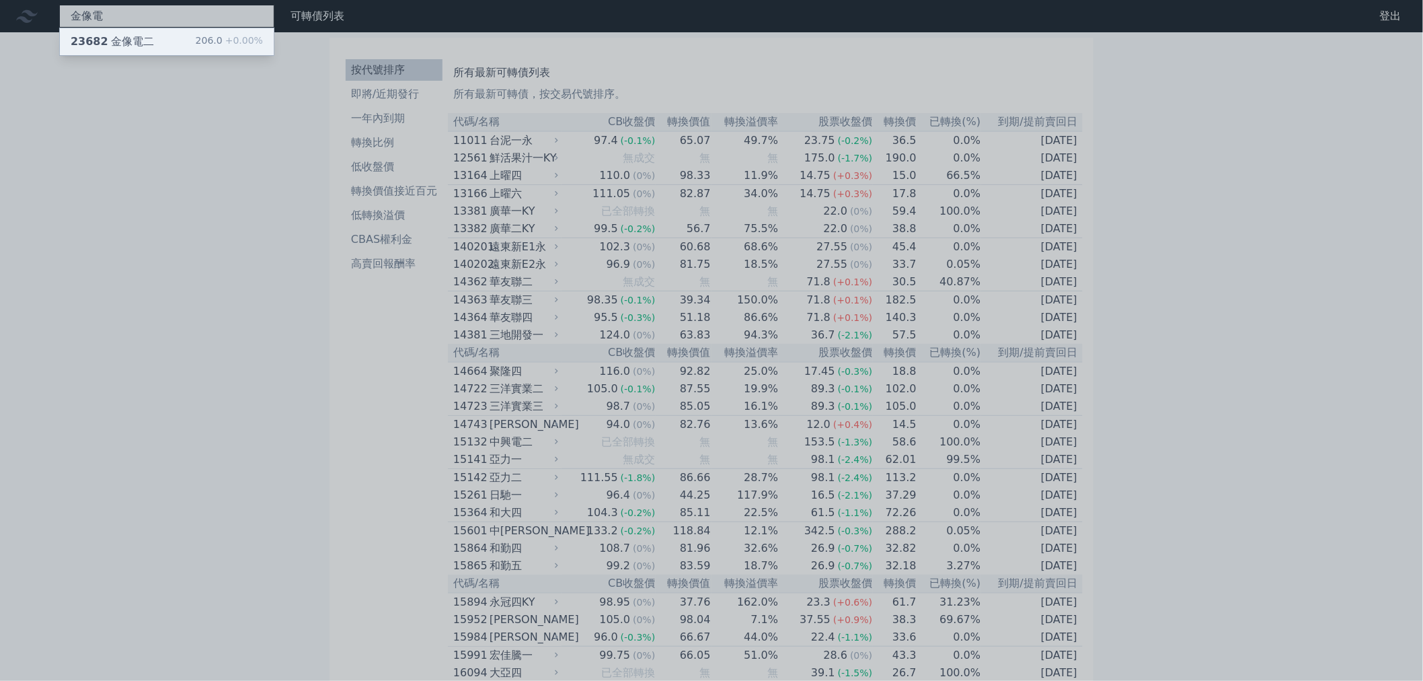
type input "金像電"
click at [198, 45] on div "23682 金像電二 206.0 +0.00%" at bounding box center [167, 41] width 214 height 27
click at [238, 139] on div at bounding box center [711, 340] width 1423 height 681
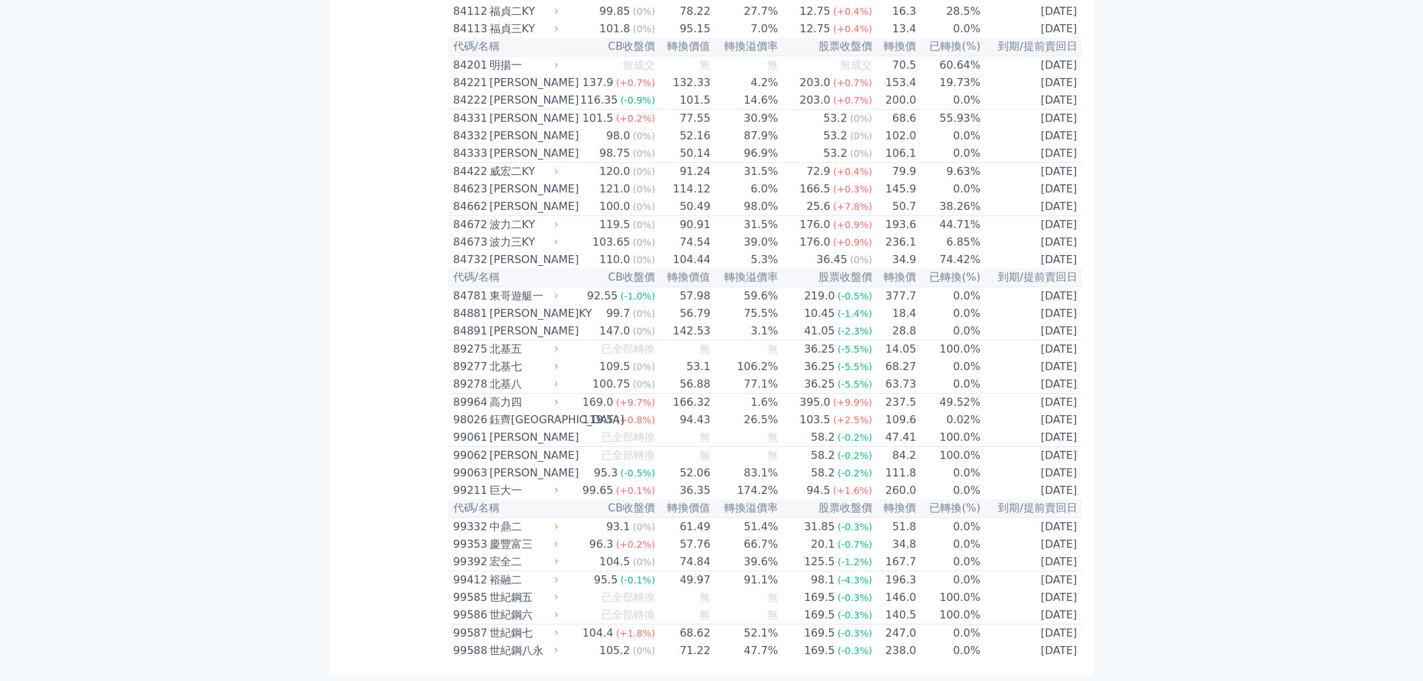
drag, startPoint x: 343, startPoint y: 406, endPoint x: 347, endPoint y: 644, distance: 238.2
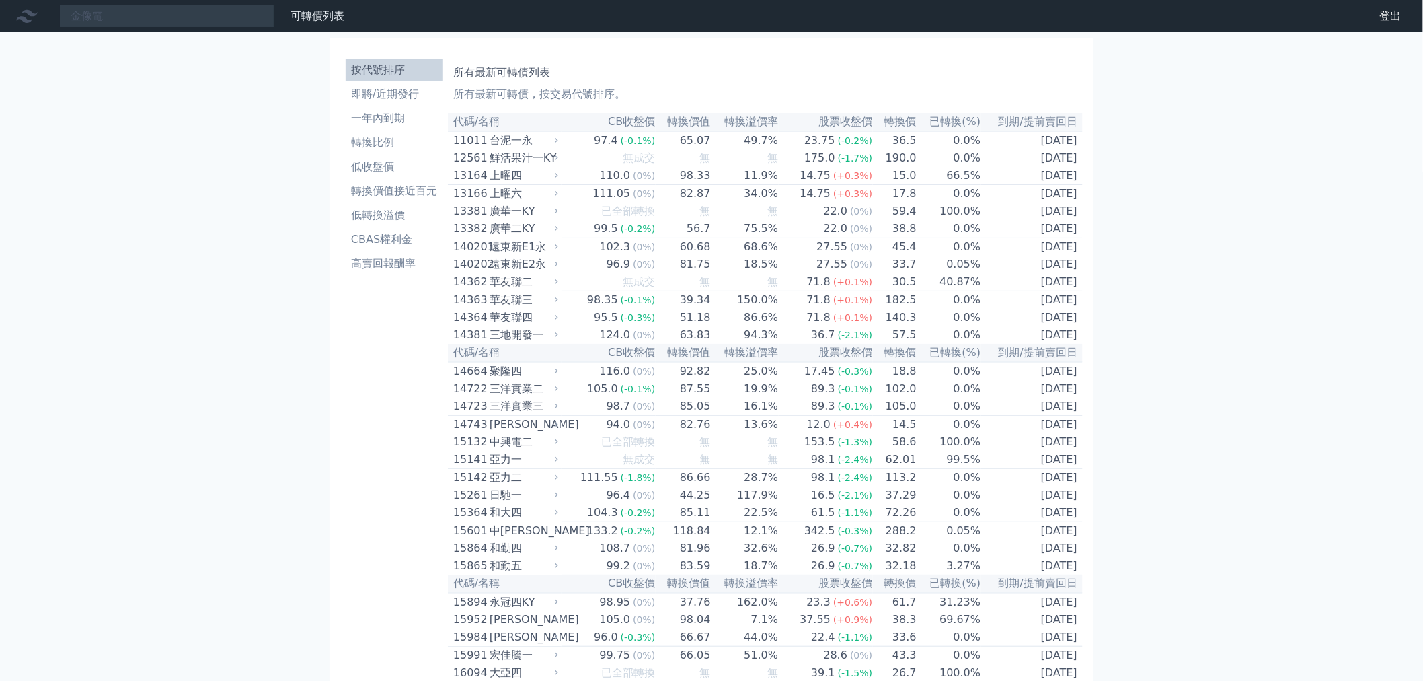
drag, startPoint x: 341, startPoint y: 620, endPoint x: 319, endPoint y: 153, distance: 467.4
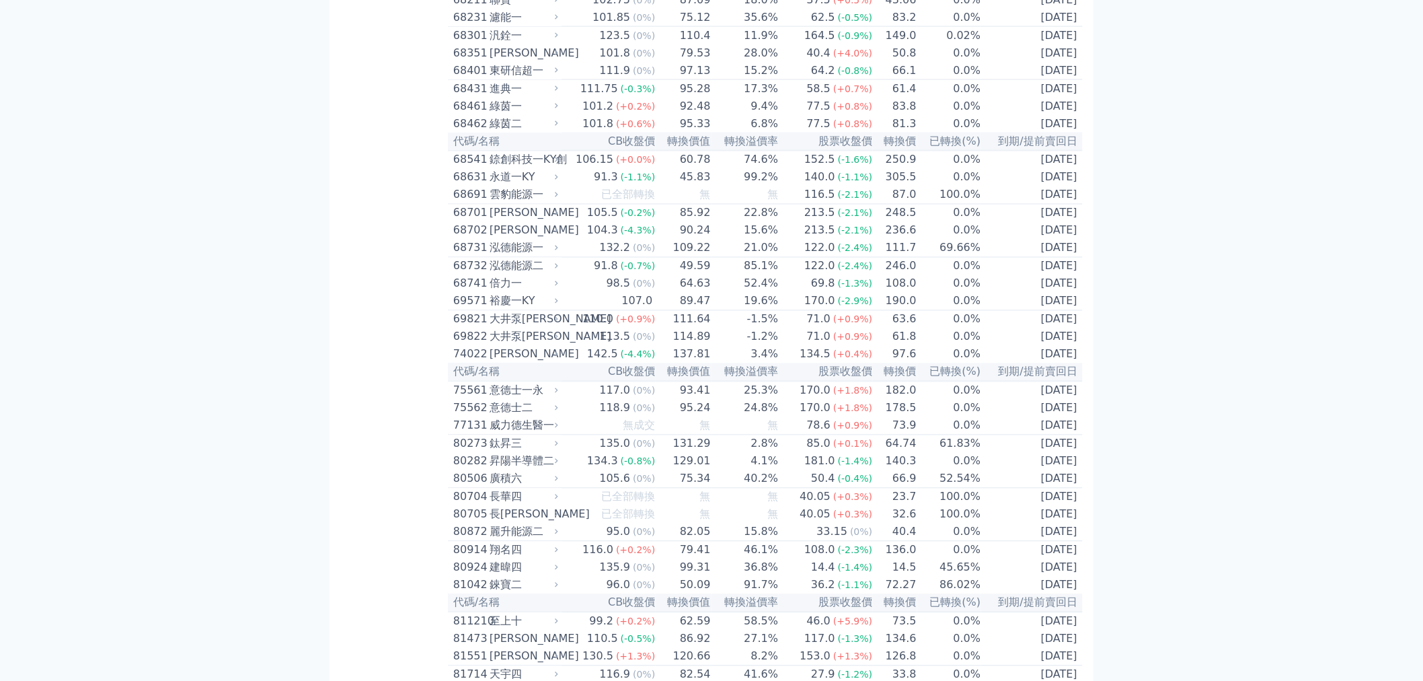
scroll to position [8679, 0]
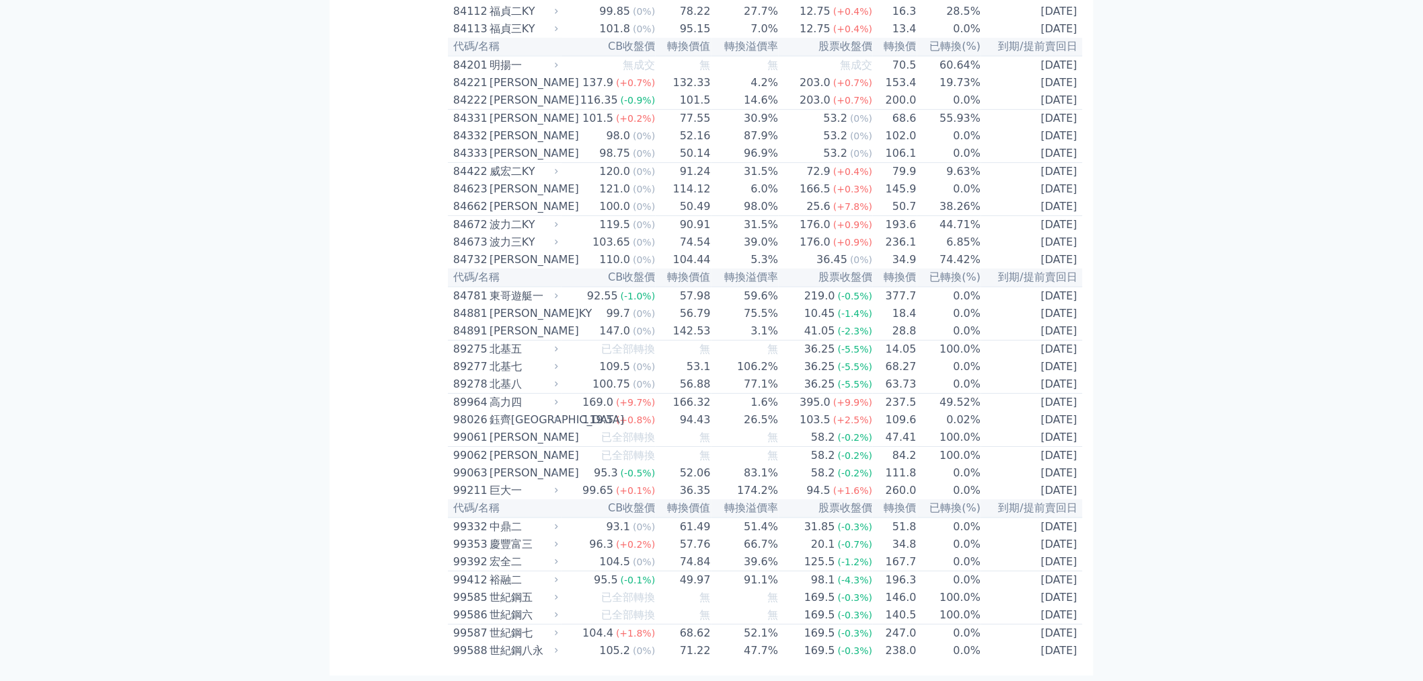
drag, startPoint x: 268, startPoint y: 501, endPoint x: 265, endPoint y: 582, distance: 80.8
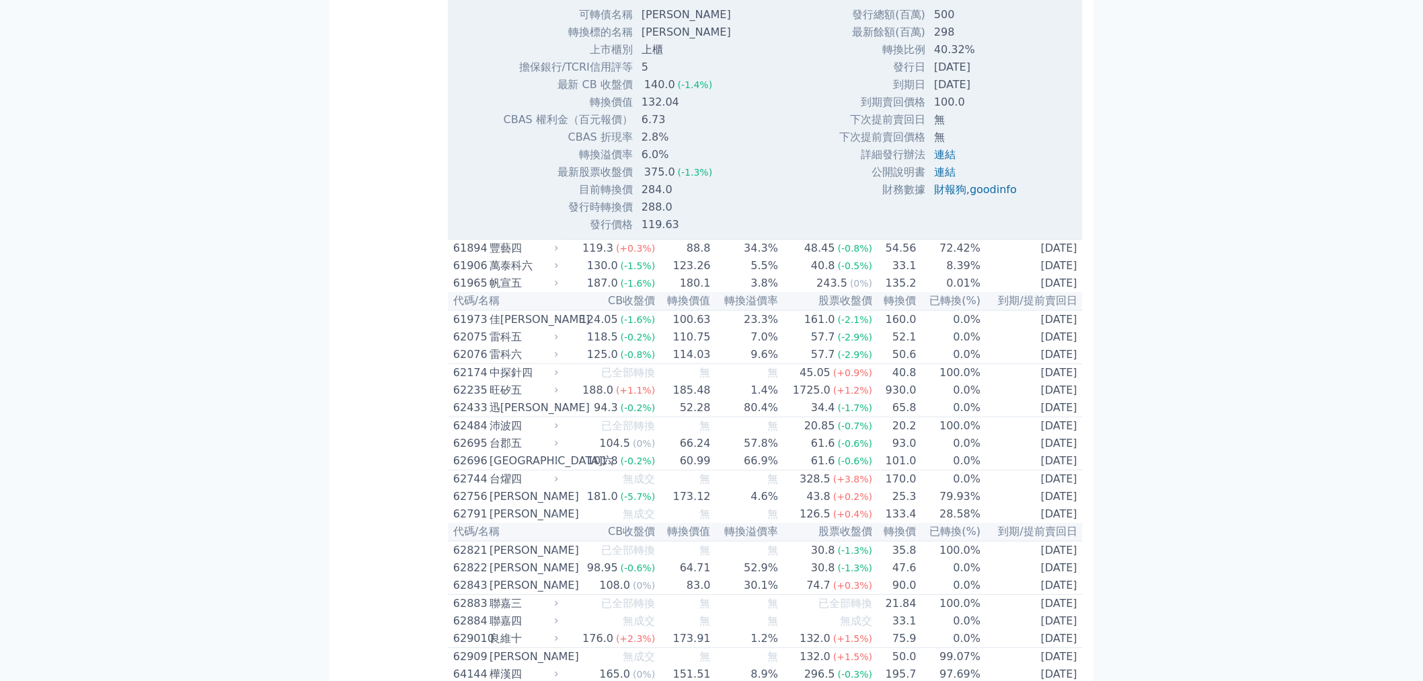
scroll to position [0, 0]
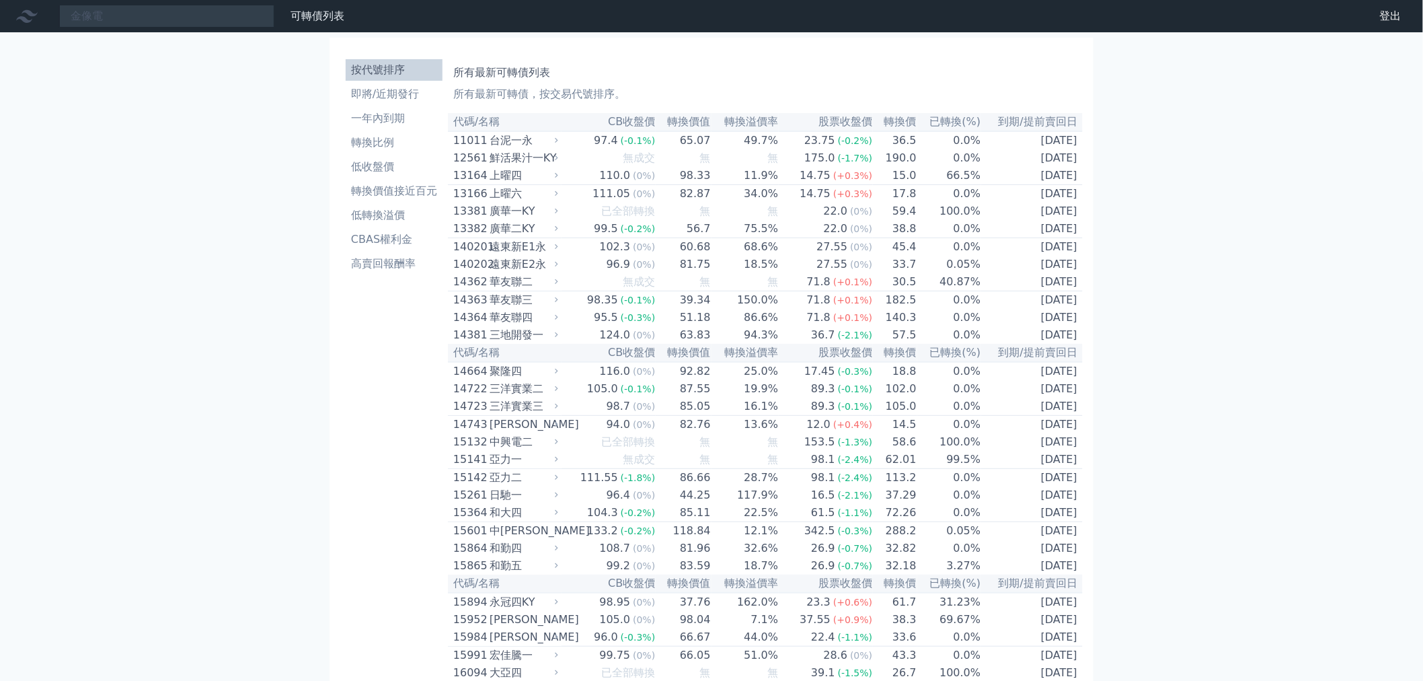
drag, startPoint x: 256, startPoint y: 556, endPoint x: 190, endPoint y: 251, distance: 312.6
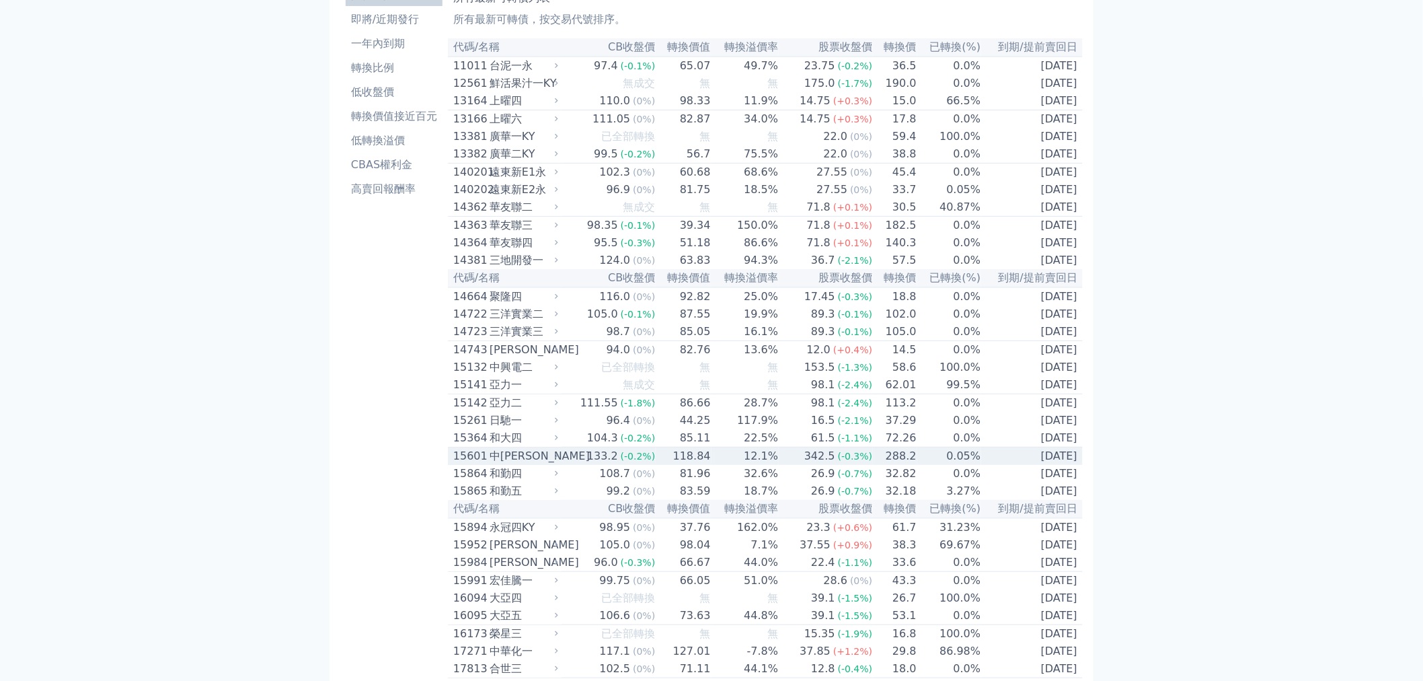
click at [561, 464] on div "15601 中[PERSON_NAME]" at bounding box center [507, 456] width 108 height 16
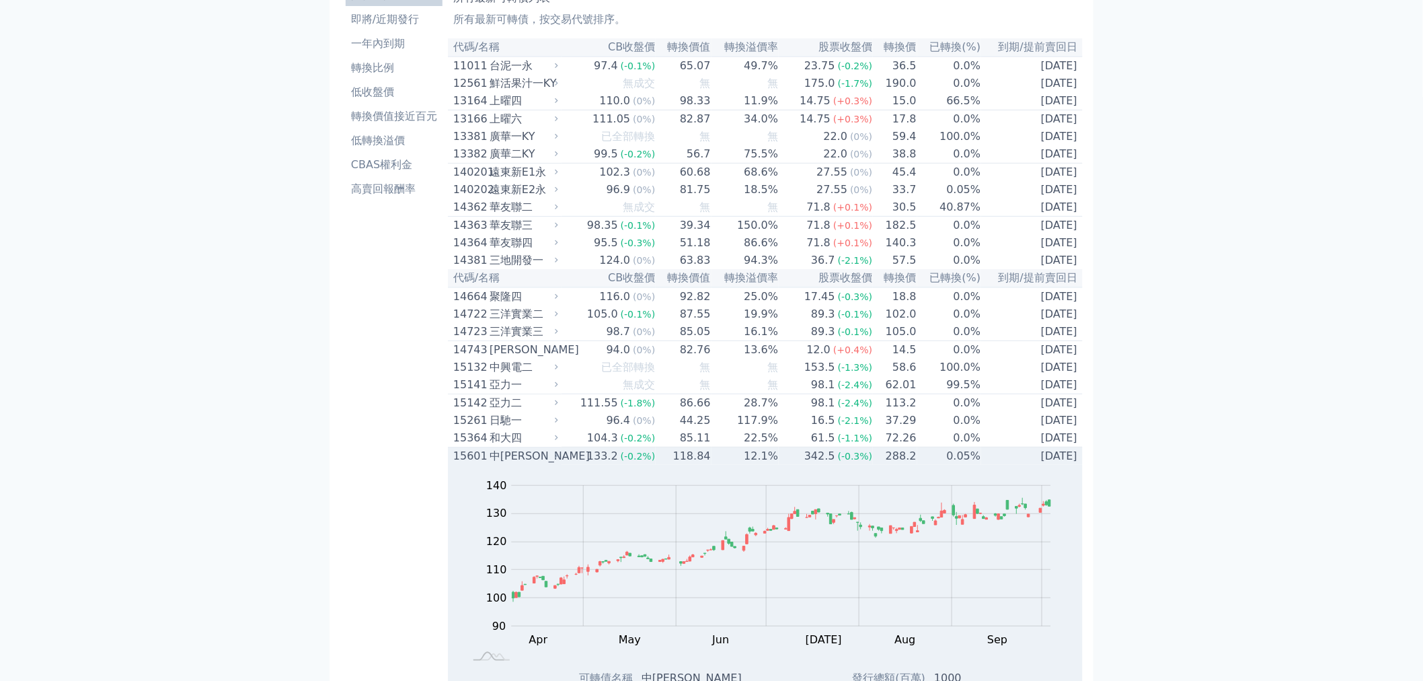
click at [468, 464] on div "15601" at bounding box center [469, 456] width 33 height 16
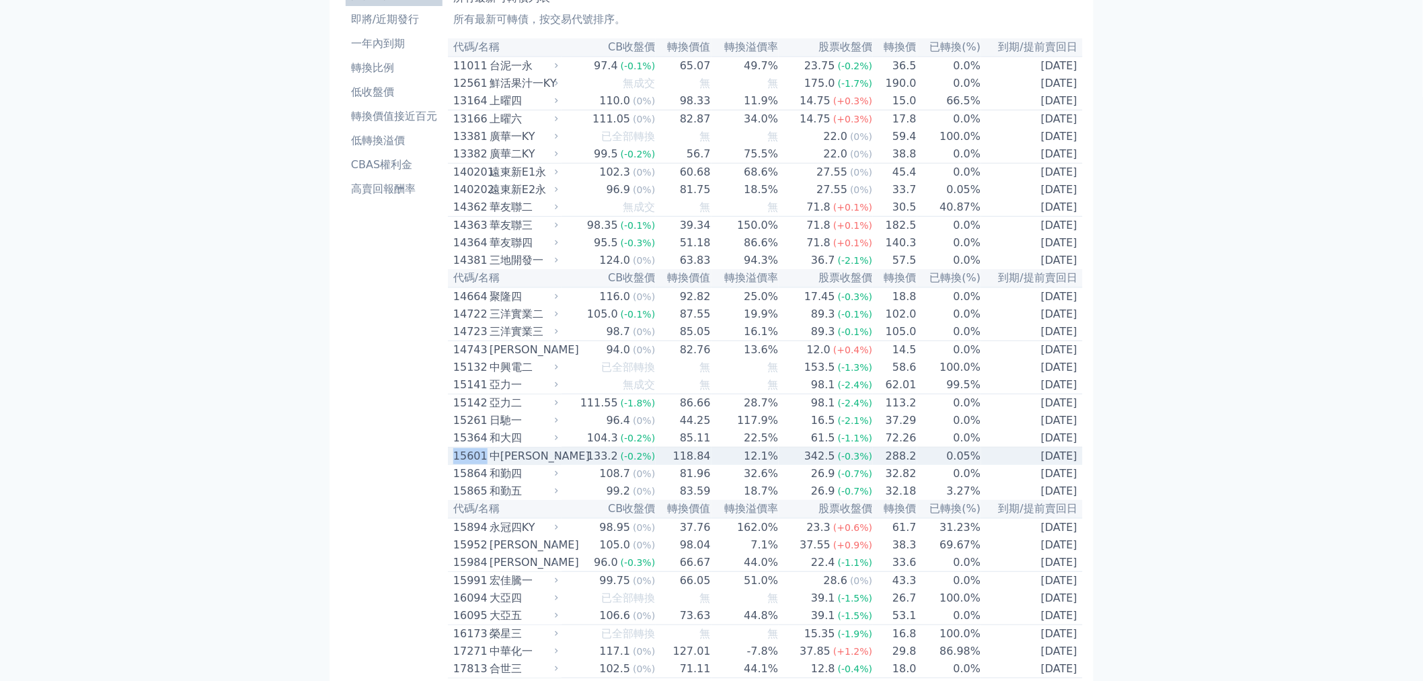
click at [468, 464] on div "15601" at bounding box center [469, 456] width 33 height 16
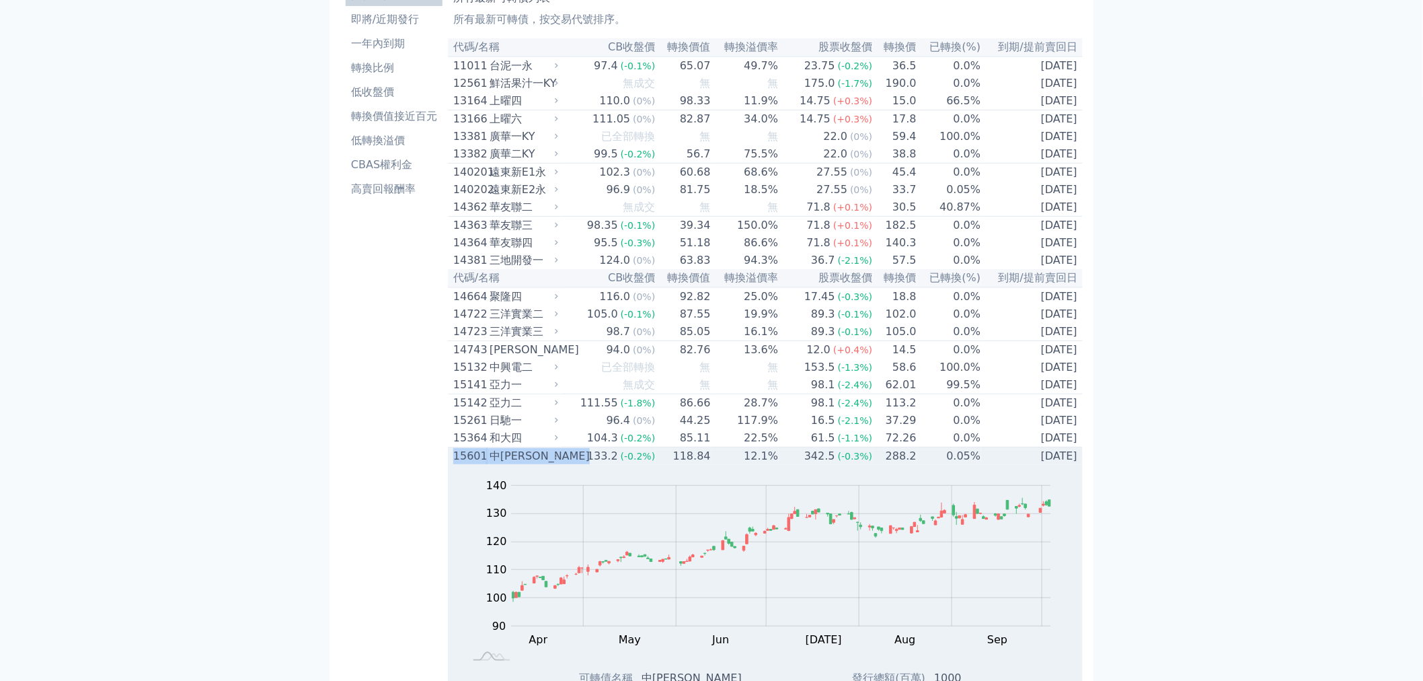
click at [468, 464] on div "15601" at bounding box center [469, 456] width 33 height 16
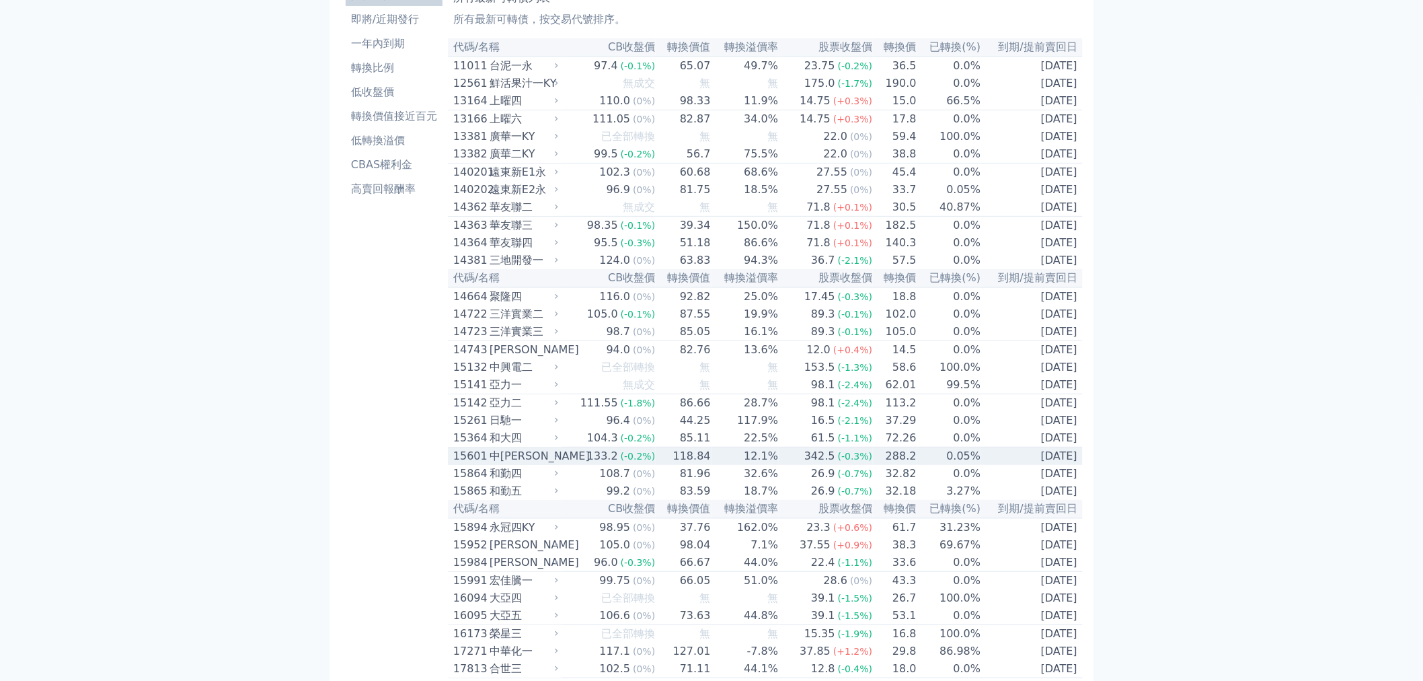
click at [453, 464] on div "15601" at bounding box center [469, 456] width 33 height 16
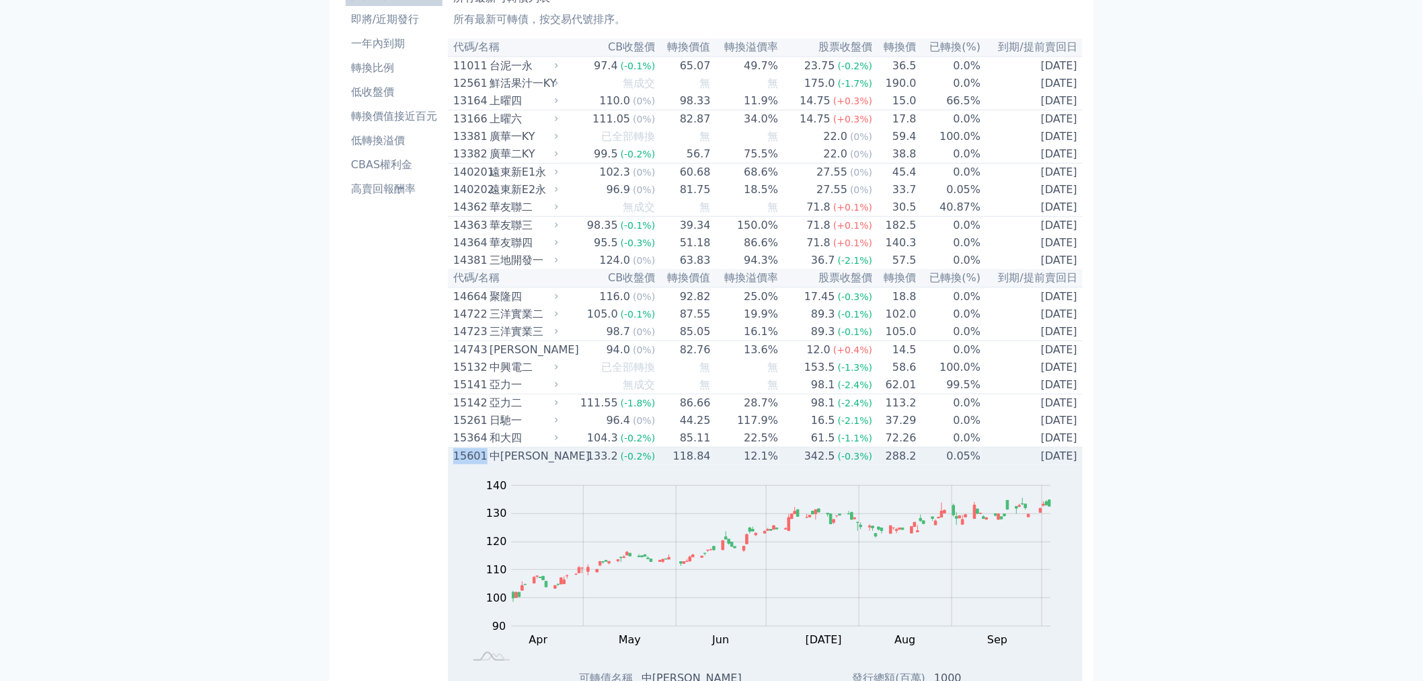
click at [453, 464] on div "15601" at bounding box center [469, 456] width 33 height 16
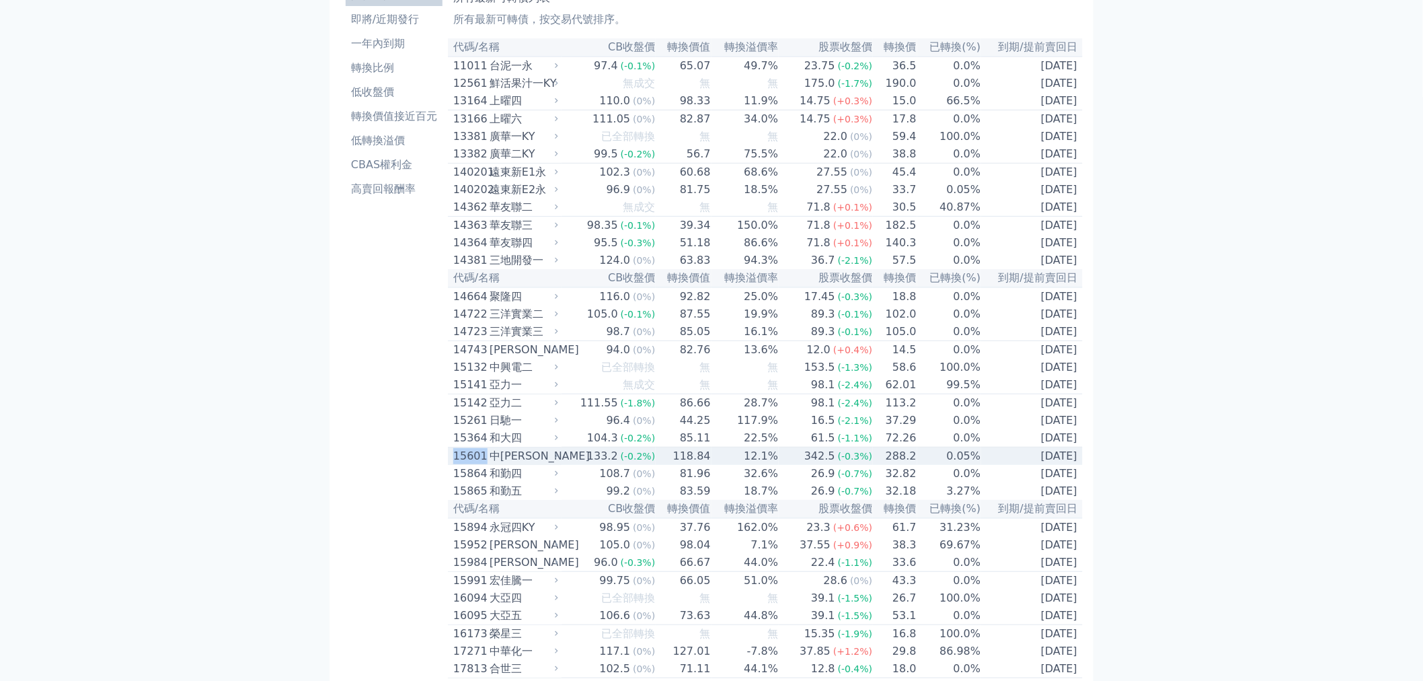
click at [459, 464] on div "15601" at bounding box center [469, 456] width 33 height 16
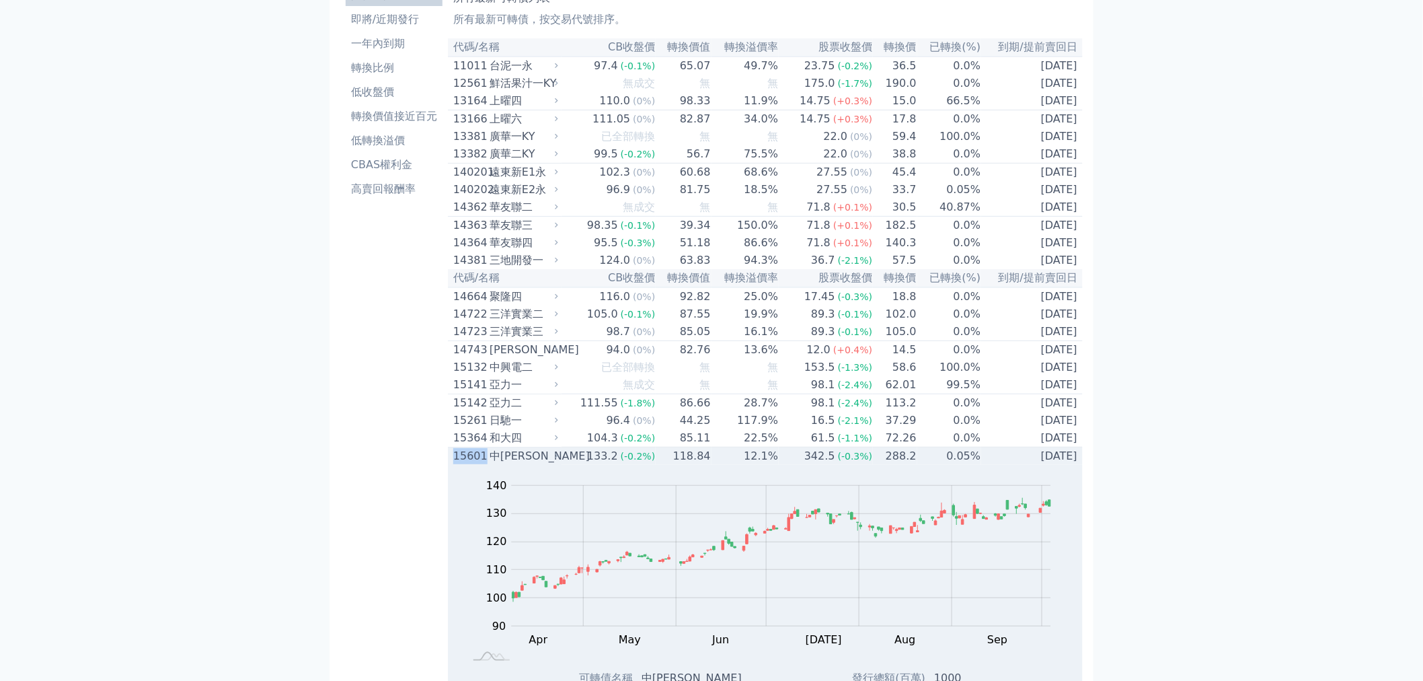
click at [459, 464] on div "15601" at bounding box center [469, 456] width 33 height 16
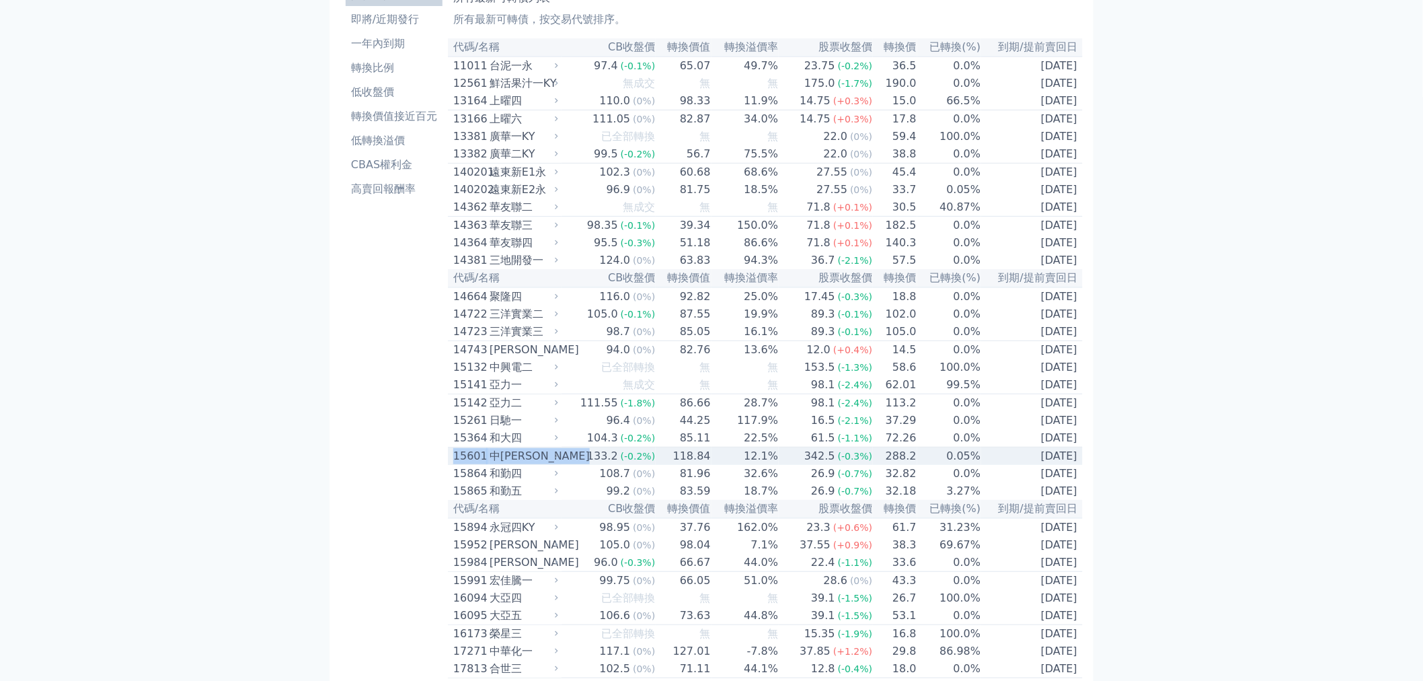
click at [459, 464] on div "15601" at bounding box center [469, 456] width 33 height 16
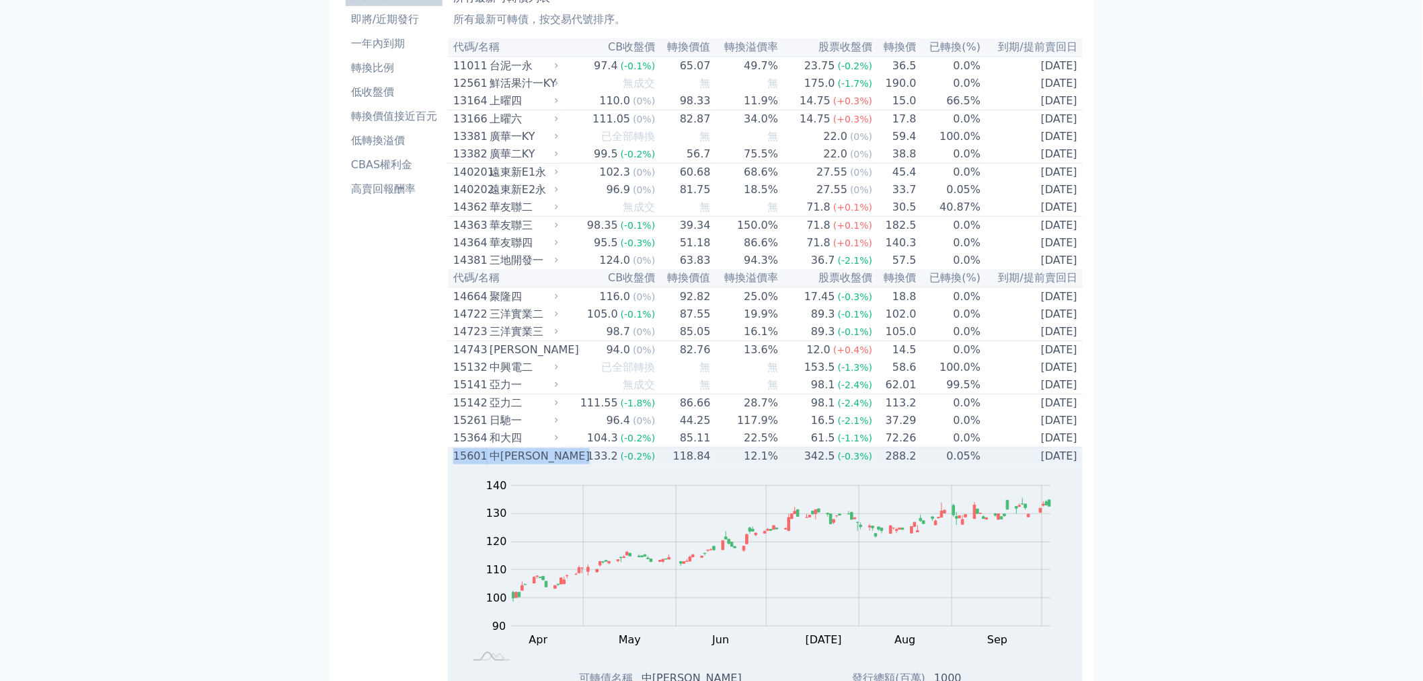
click at [459, 464] on div "15601" at bounding box center [469, 456] width 33 height 16
